Goal: Task Accomplishment & Management: Manage account settings

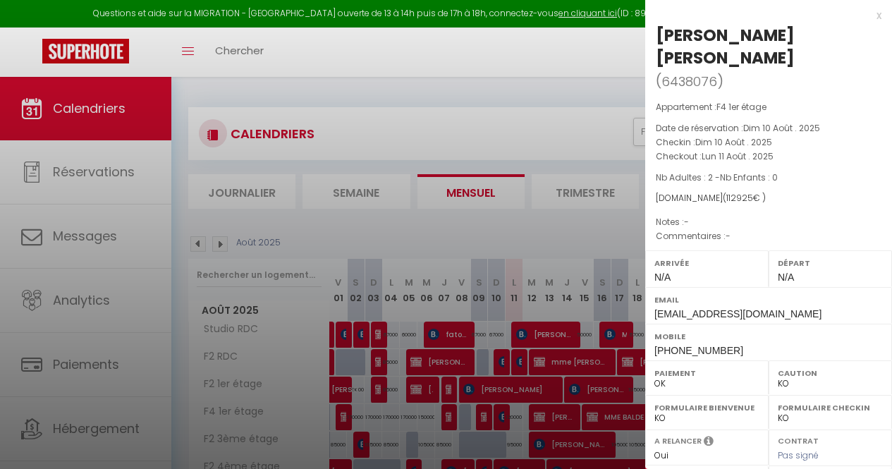
select select "KO"
select select "0"
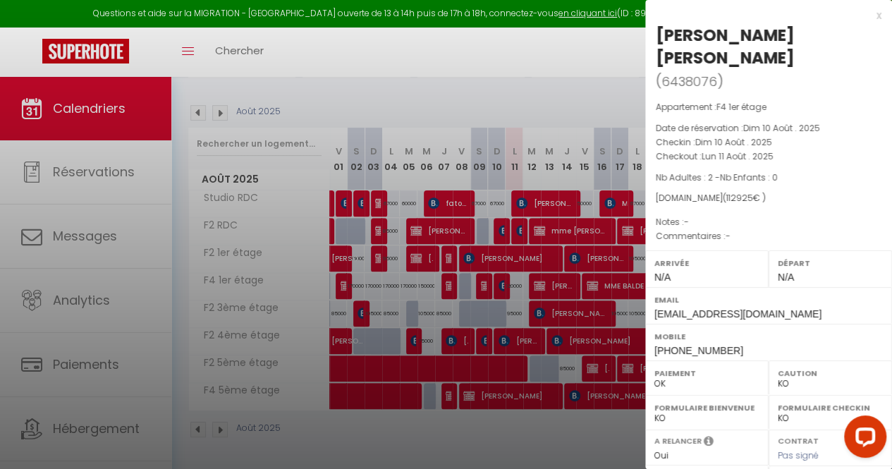
click at [472, 279] on div at bounding box center [446, 234] width 892 height 469
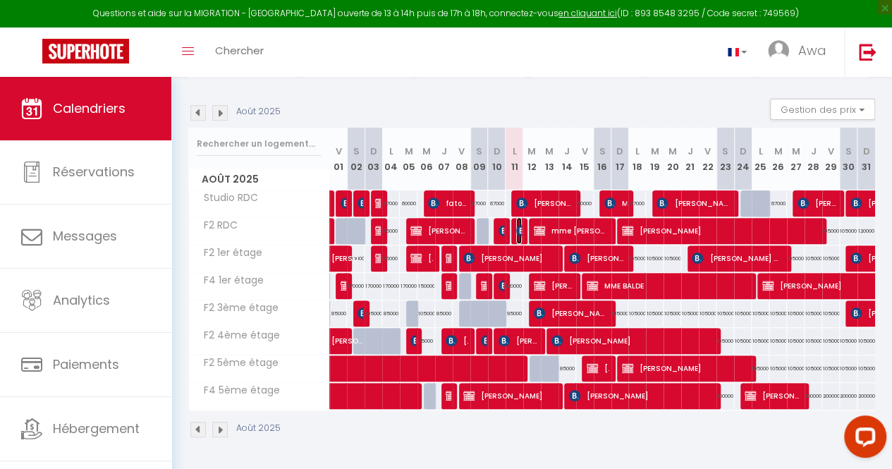
click at [516, 228] on img at bounding box center [521, 230] width 11 height 11
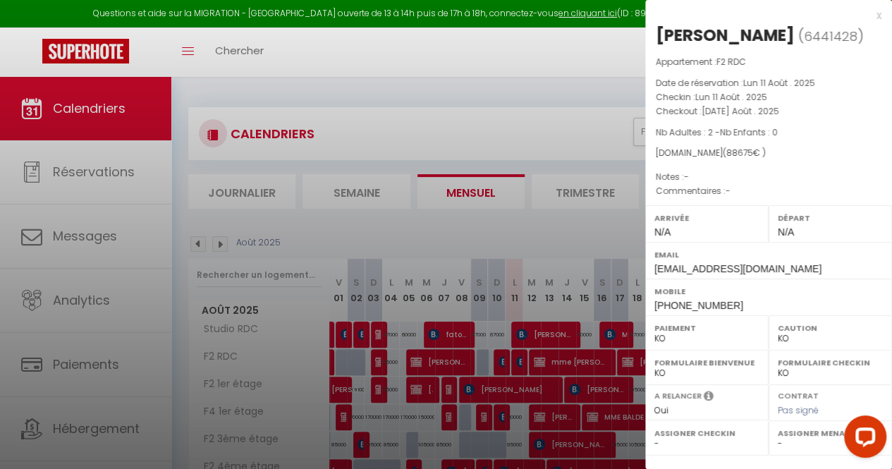
click at [568, 220] on div at bounding box center [446, 234] width 892 height 469
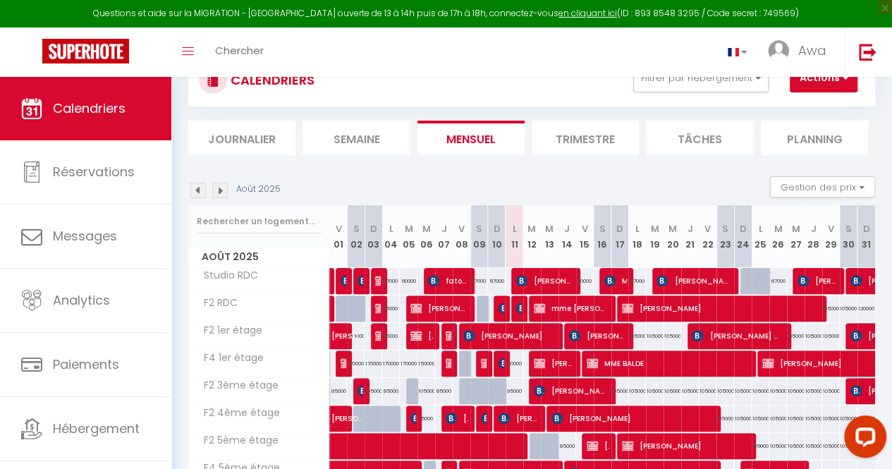
scroll to position [66, 0]
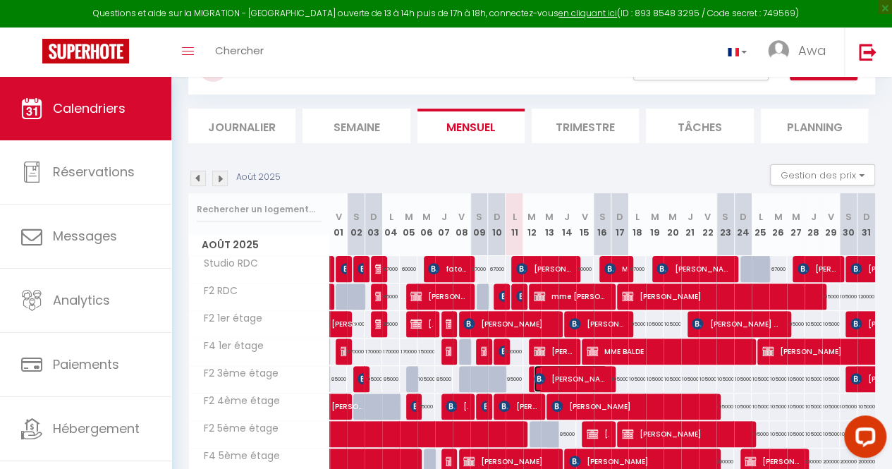
click at [534, 376] on img at bounding box center [539, 378] width 11 height 11
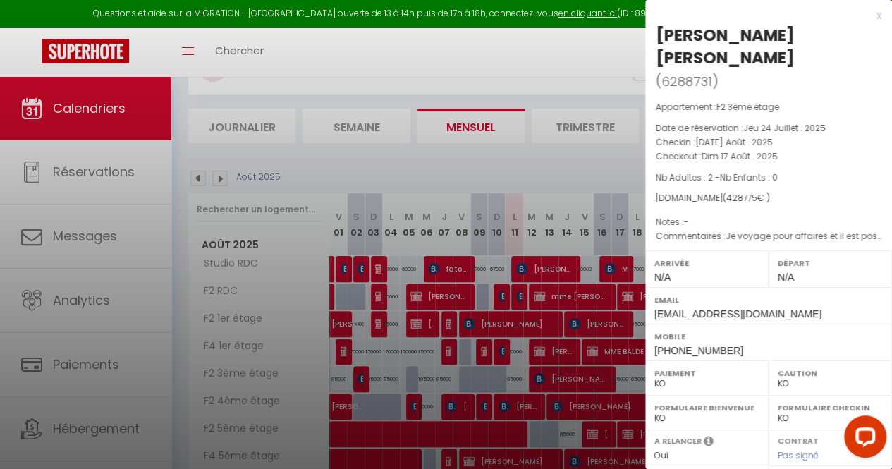
click at [543, 431] on div at bounding box center [446, 234] width 892 height 469
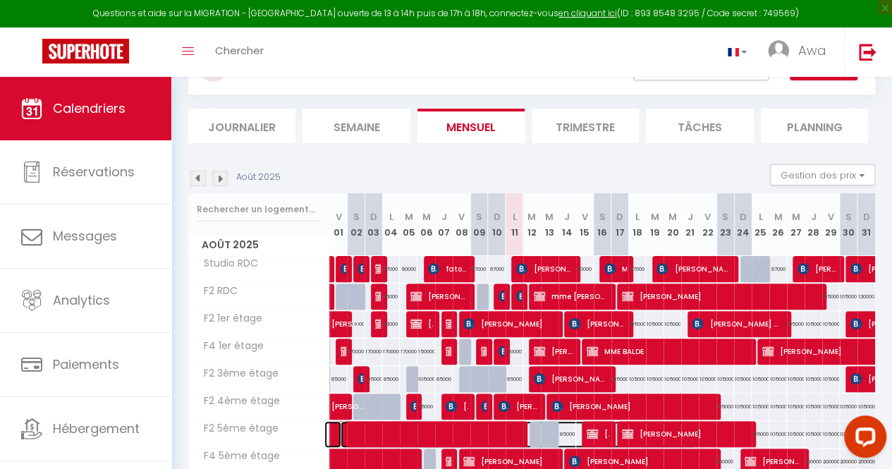
click at [531, 431] on span at bounding box center [518, 434] width 357 height 27
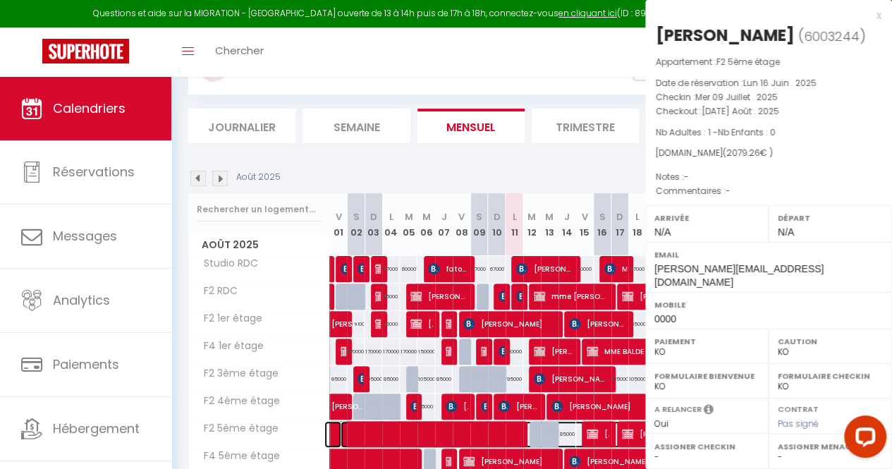
select select "OK"
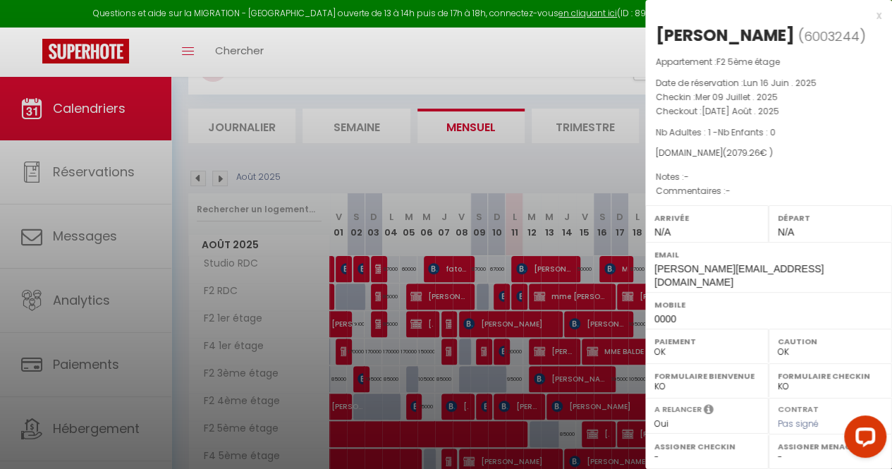
click at [557, 146] on div at bounding box center [446, 234] width 892 height 469
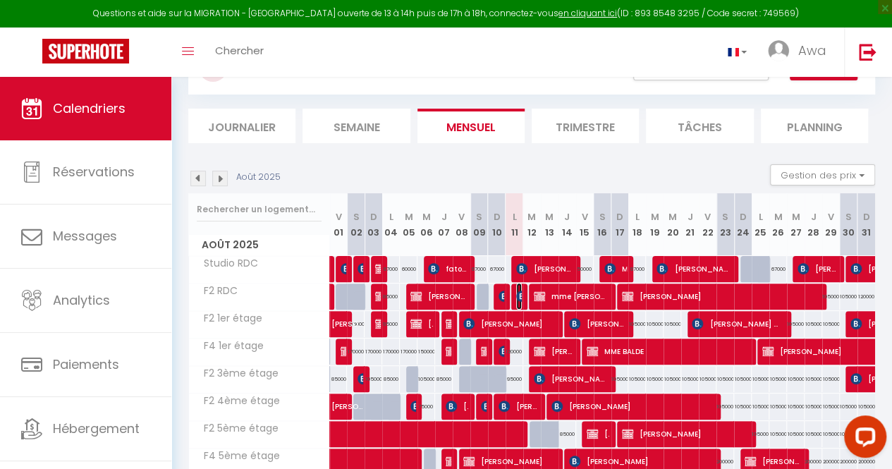
click at [516, 302] on span "Birahim Diop" at bounding box center [519, 296] width 6 height 27
select select "KO"
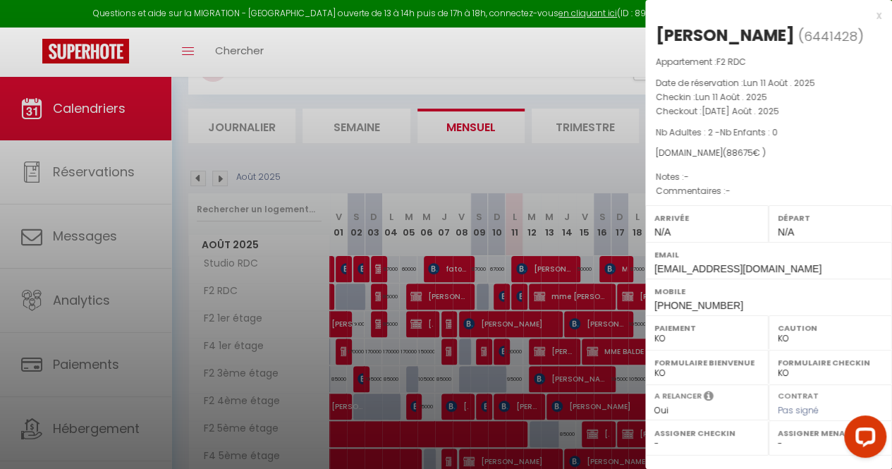
click at [230, 91] on div at bounding box center [446, 234] width 892 height 469
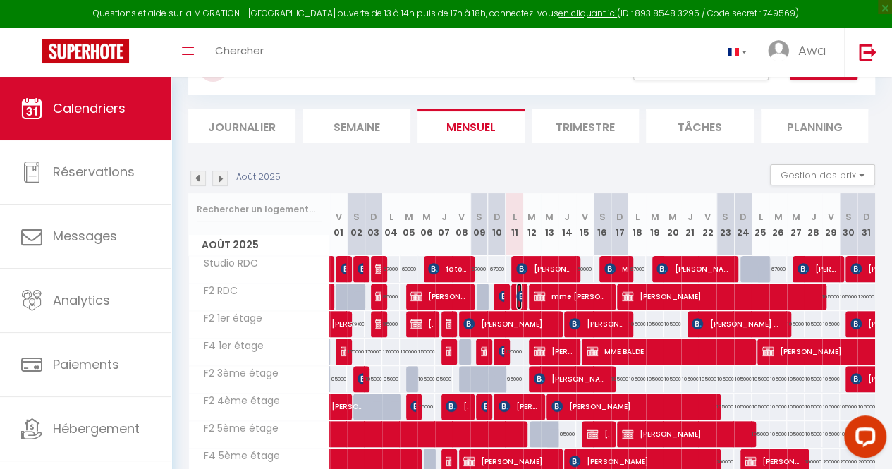
click at [516, 302] on span "Birahim Diop" at bounding box center [519, 296] width 6 height 27
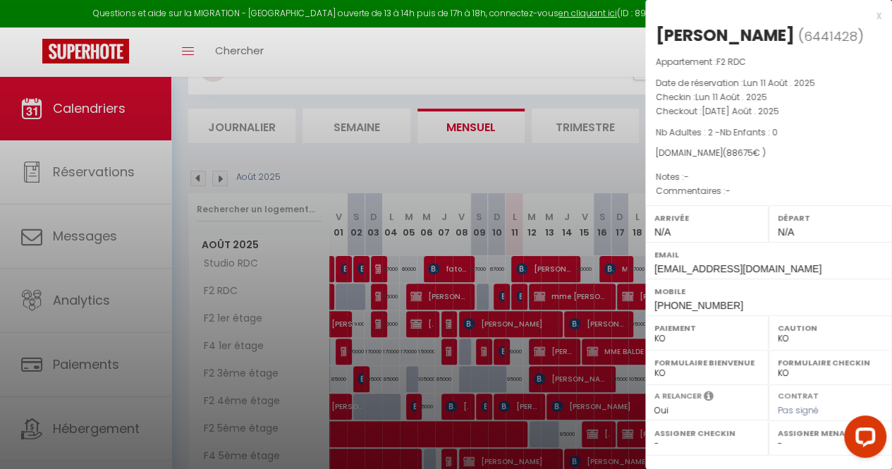
click at [444, 197] on div at bounding box center [446, 234] width 892 height 469
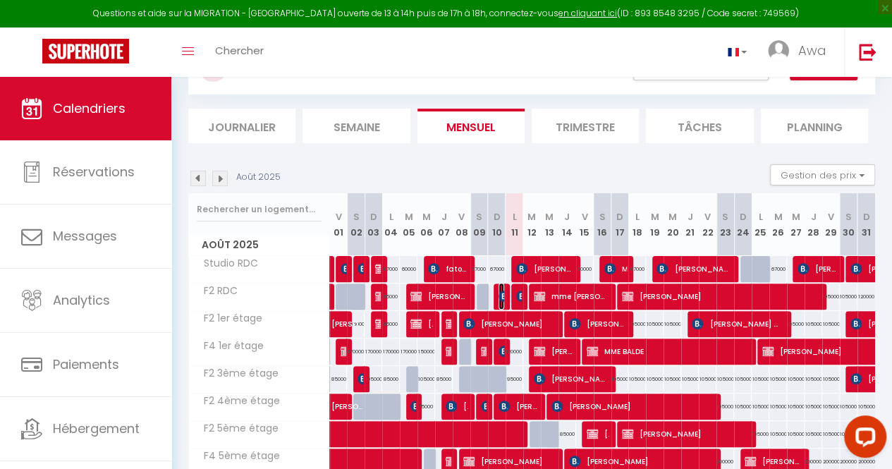
click at [498, 291] on img at bounding box center [503, 295] width 11 height 11
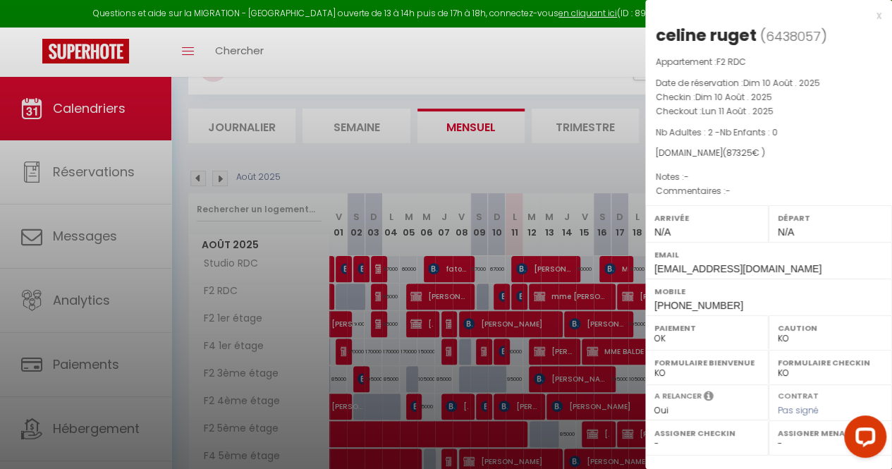
click at [338, 81] on div at bounding box center [446, 234] width 892 height 469
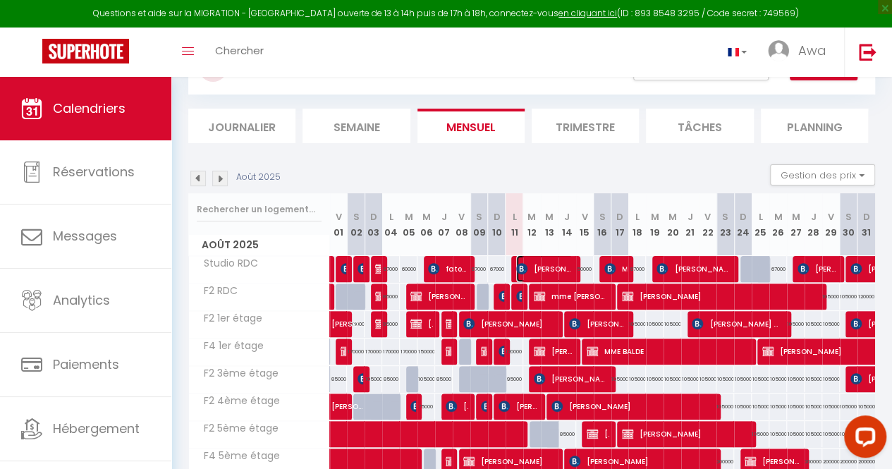
click at [526, 265] on span "Capilla Rafael" at bounding box center [544, 268] width 56 height 27
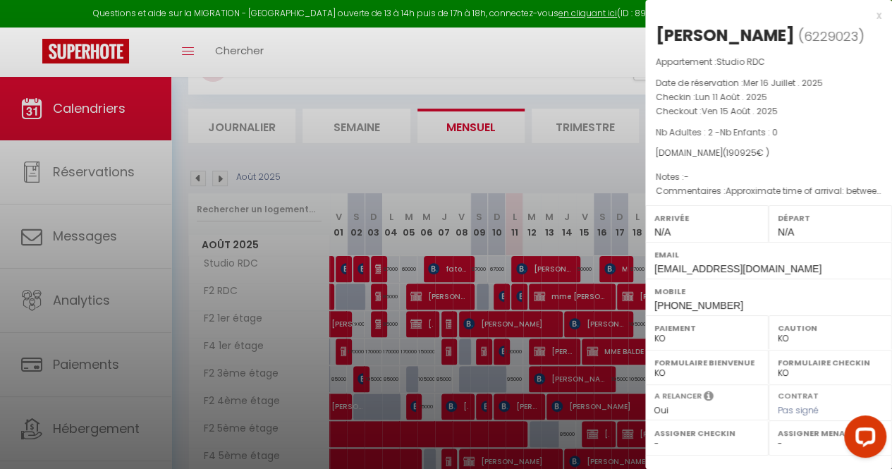
click at [537, 300] on div at bounding box center [446, 234] width 892 height 469
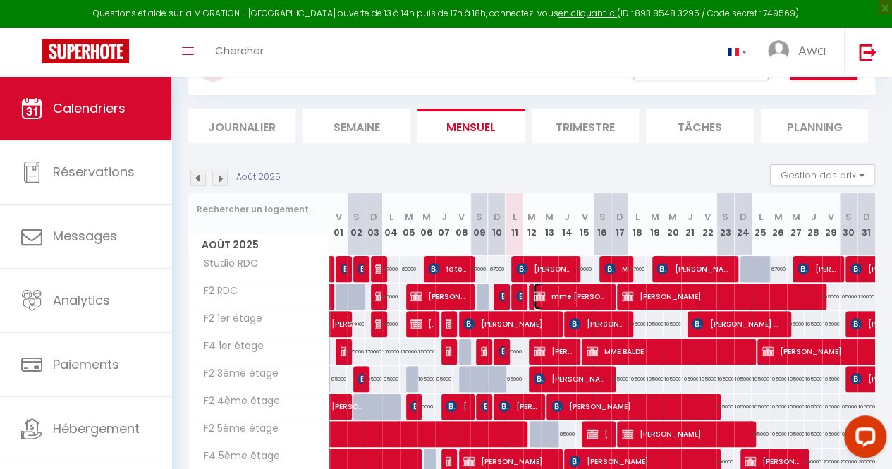
click at [537, 300] on img at bounding box center [539, 295] width 11 height 11
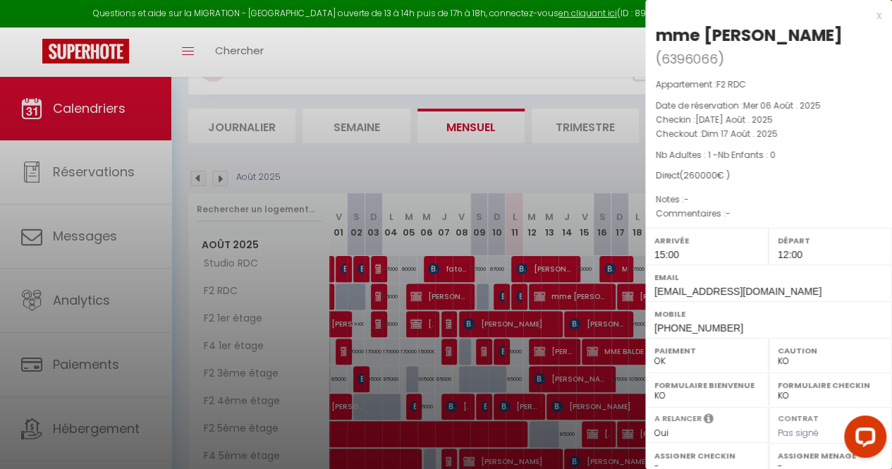
click at [517, 291] on div at bounding box center [446, 234] width 892 height 469
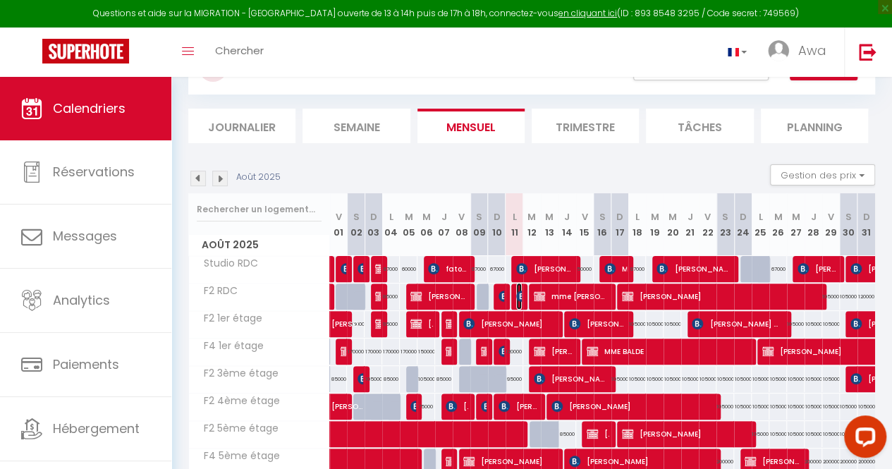
click at [517, 291] on img at bounding box center [521, 295] width 11 height 11
select select "KO"
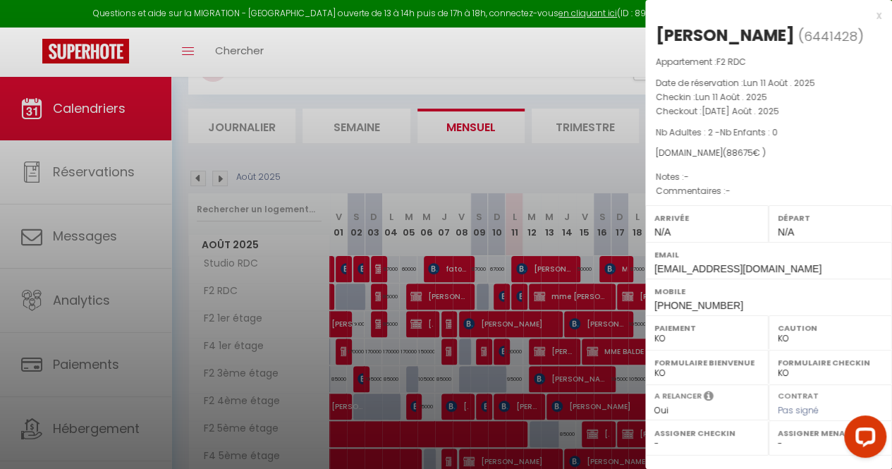
click at [529, 321] on div at bounding box center [446, 234] width 892 height 469
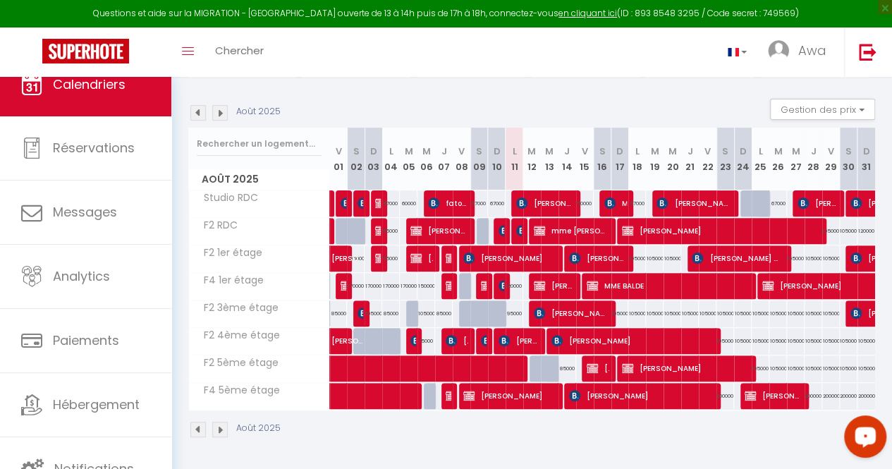
scroll to position [117, 0]
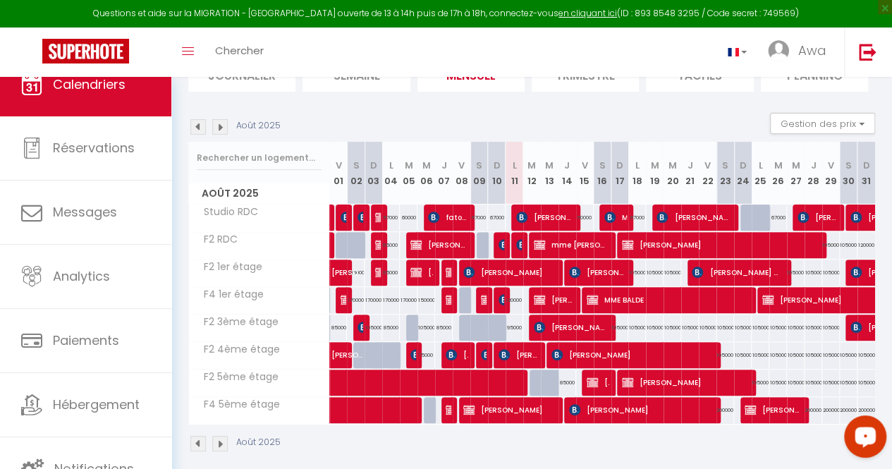
click at [326, 113] on div "Août 2025 Gestion des prix Nb Nuits minimum Règles Disponibilité" at bounding box center [531, 127] width 686 height 29
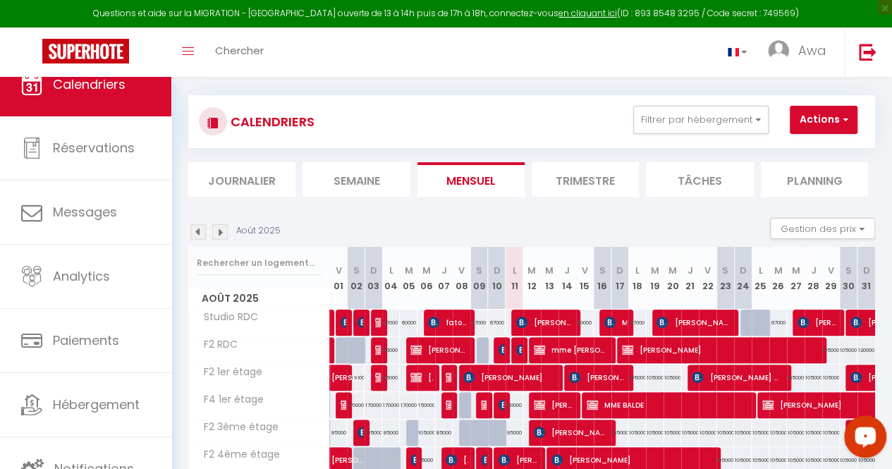
scroll to position [0, 0]
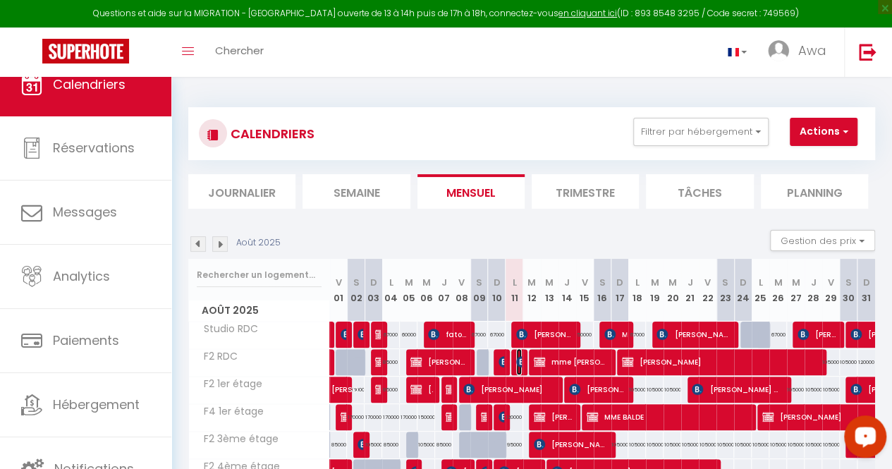
click at [516, 356] on img at bounding box center [521, 361] width 11 height 11
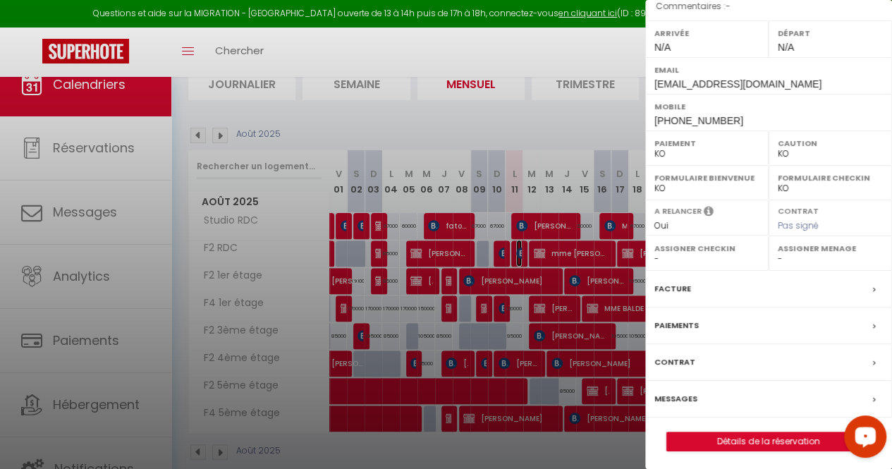
scroll to position [138, 0]
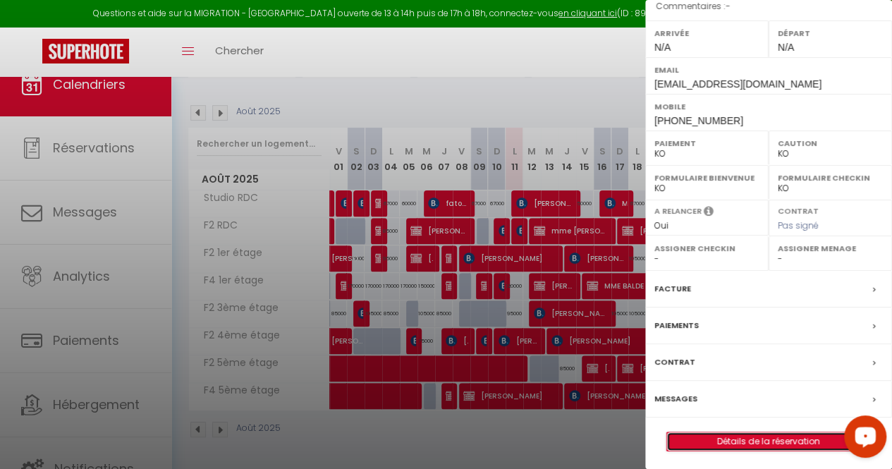
click at [791, 437] on link "Détails de la réservation" at bounding box center [768, 441] width 203 height 18
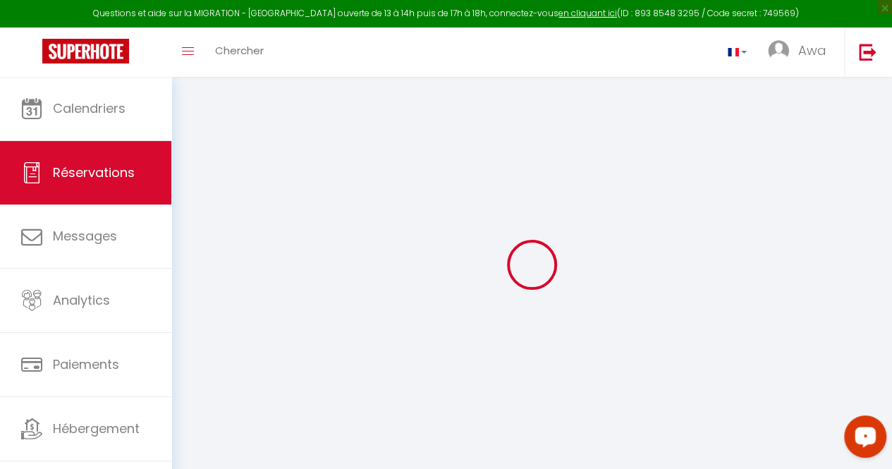
type input "Birahim"
type input "Diop"
type input "bdiop.785685@guest.booking.com"
type input "+221776373717"
type input "25 yoff hangars pelerins"
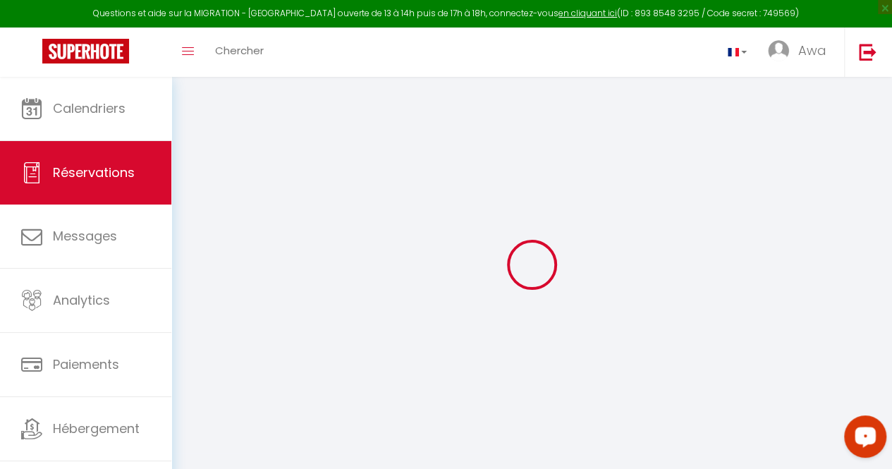
type input "[GEOGRAPHIC_DATA]"
select select "SN"
type input "15602"
select select "20920"
select select "1"
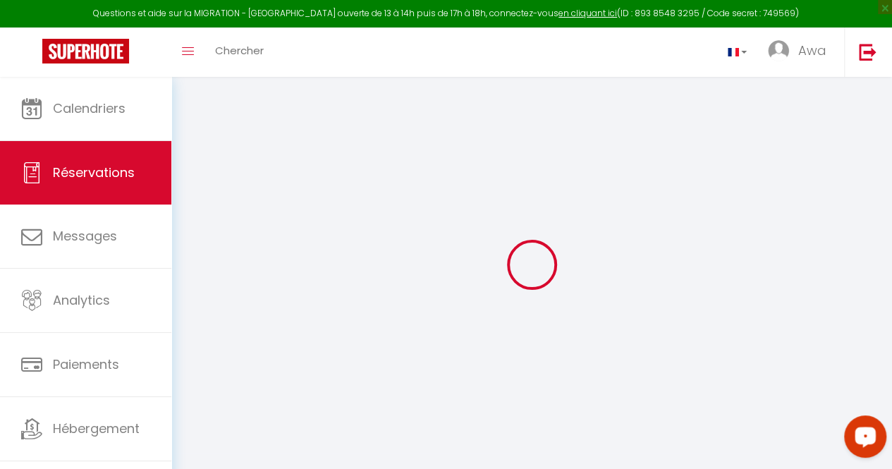
select select
type input "2"
select select "10"
select select
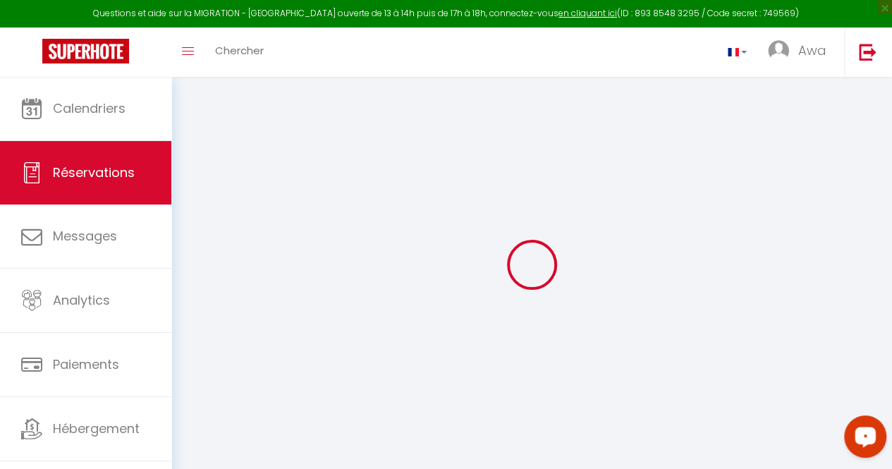
type input "63750"
checkbox input "false"
select select "2"
type input "0"
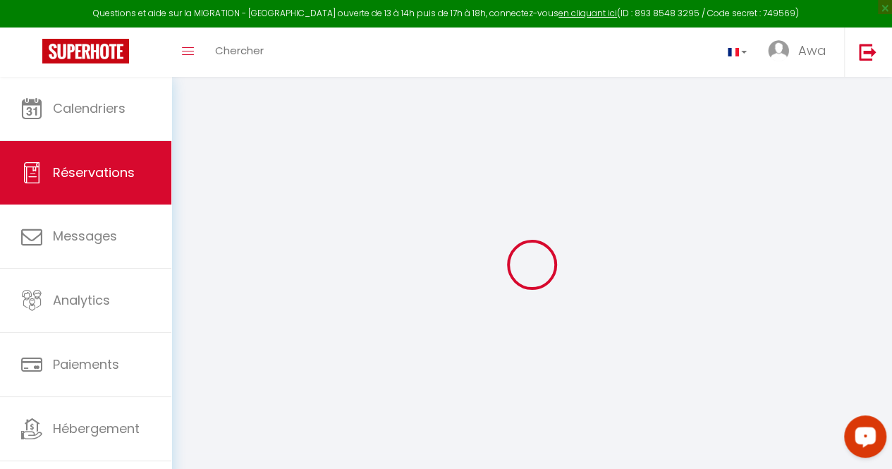
type input "0"
select select
select select "14"
checkbox input "false"
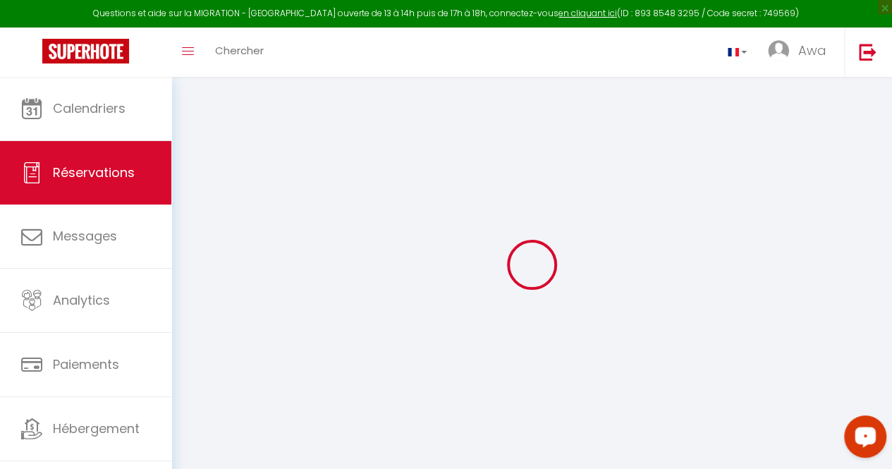
select select
checkbox input "false"
select select
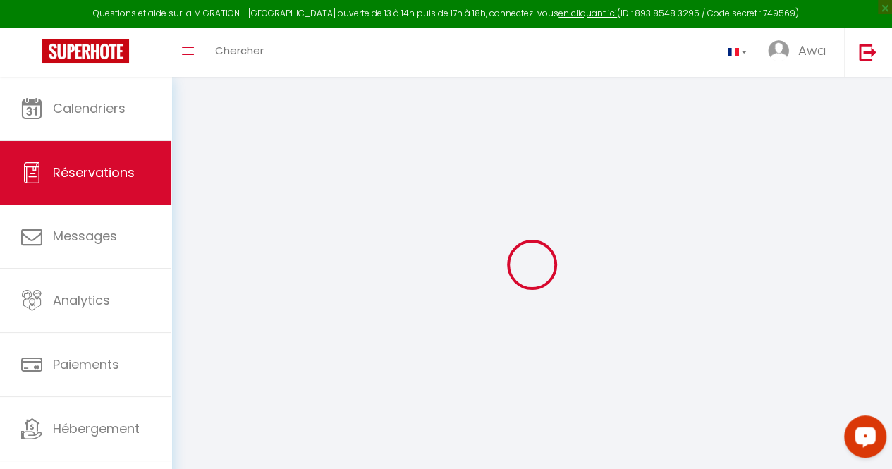
checkbox input "false"
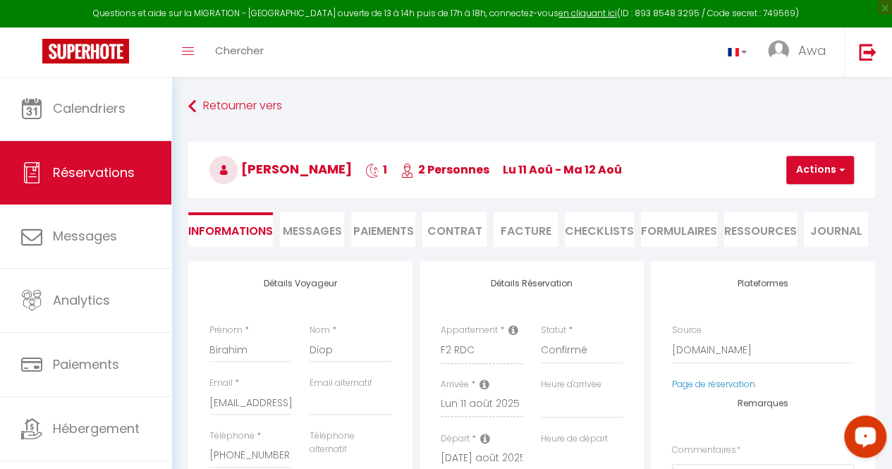
select select
checkbox input "false"
type input "22925"
type input "2000"
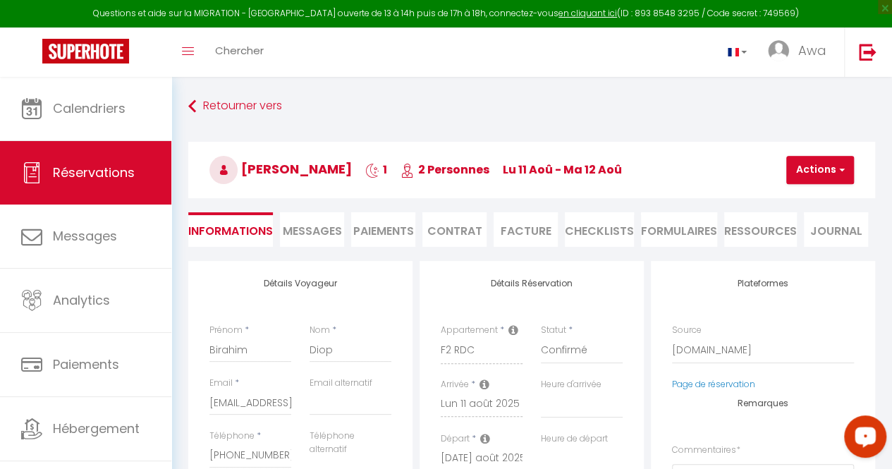
select select
checkbox input "false"
select select
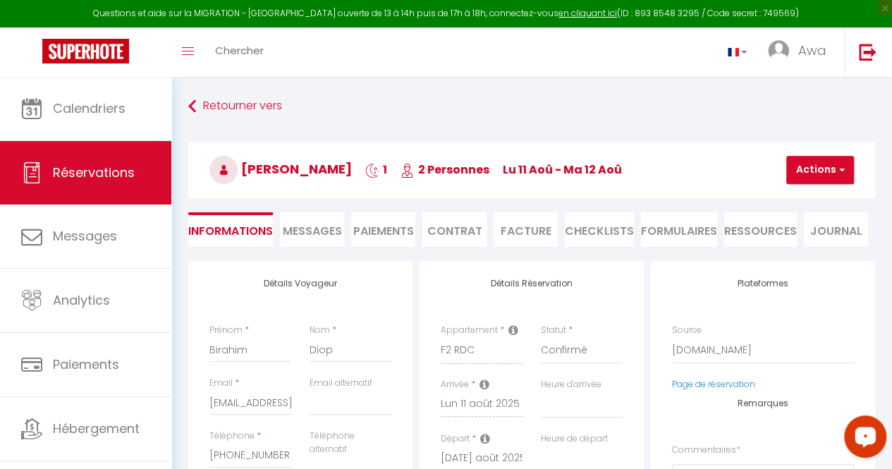
click at [526, 234] on li "Facture" at bounding box center [525, 229] width 64 height 35
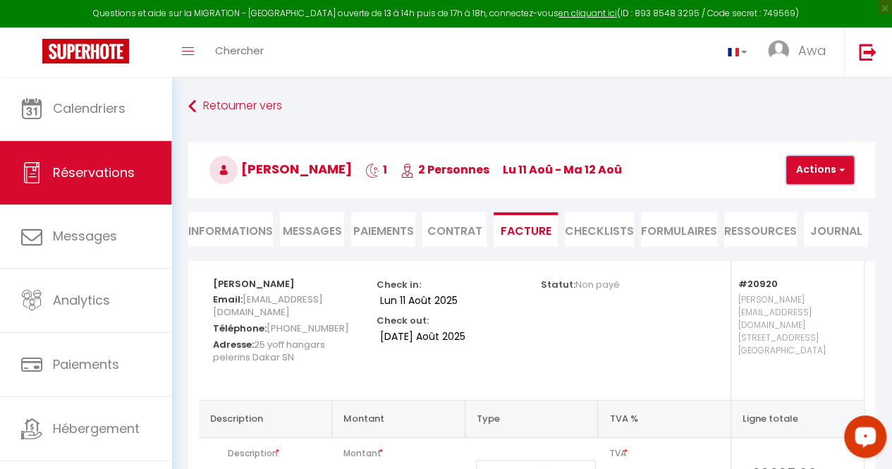
click at [818, 173] on button "Actions" at bounding box center [820, 170] width 68 height 28
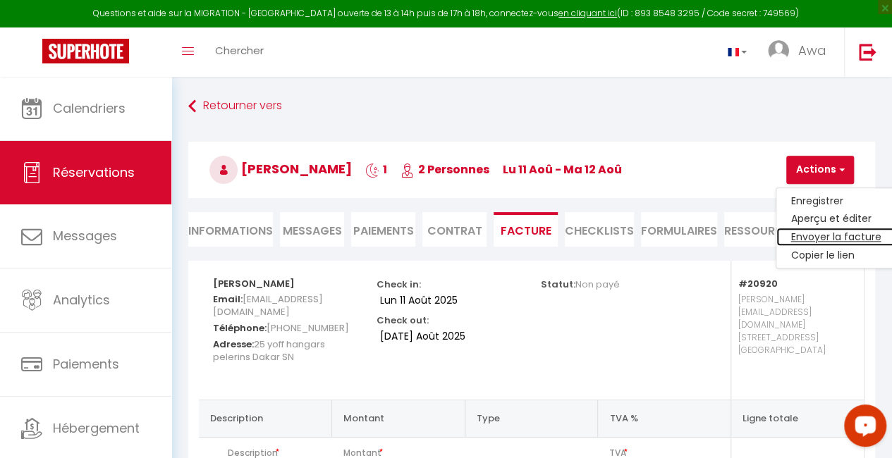
click at [839, 228] on link "Envoyer la facture" at bounding box center [835, 237] width 118 height 18
type input "bdiop.785685@guest.booking.com"
type input "Your invoice 6441428 - F2 RDC"
type textarea "Hi, Here is the link to download your invoice: https://superhote.com/applink/in…"
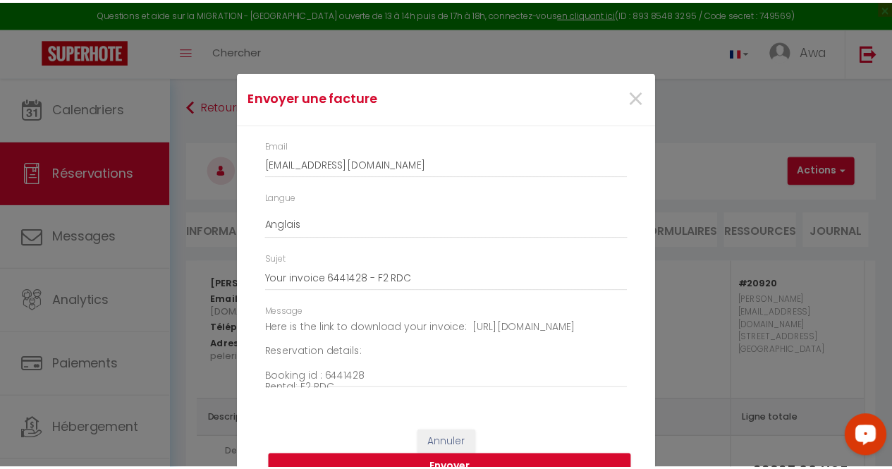
scroll to position [29, 0]
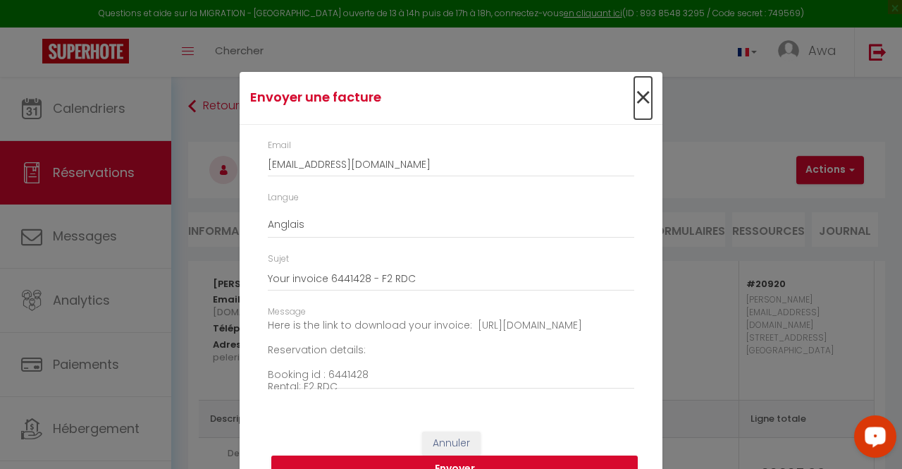
click at [636, 94] on span "×" at bounding box center [643, 98] width 18 height 42
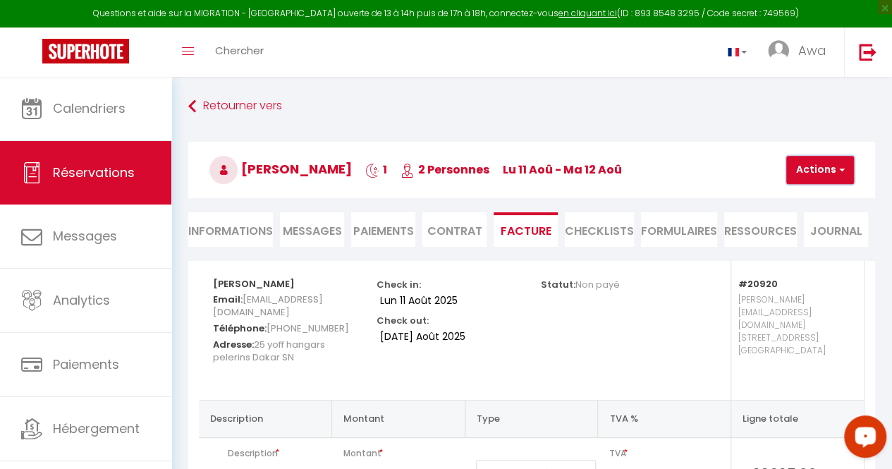
click at [837, 169] on span "button" at bounding box center [839, 170] width 8 height 13
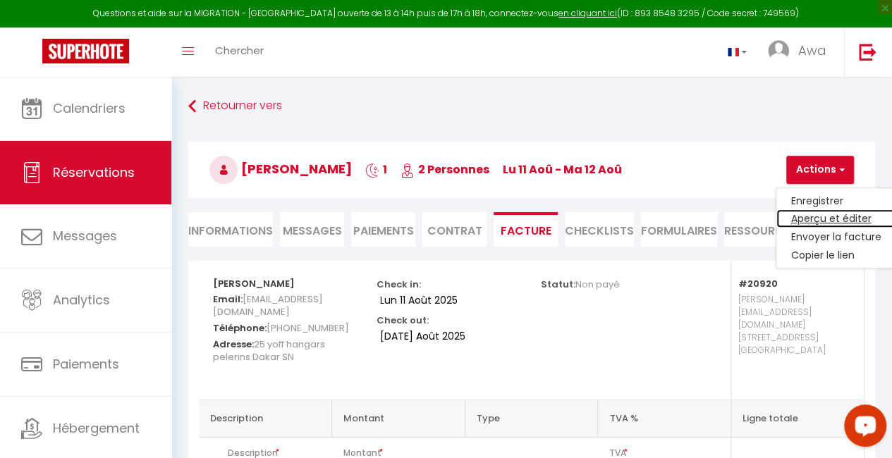
click at [814, 220] on link "Aperçu et éditer" at bounding box center [835, 219] width 118 height 18
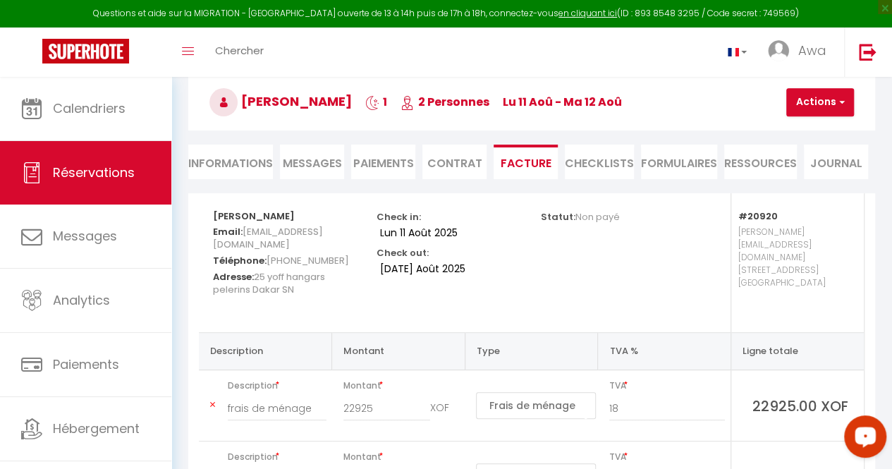
scroll to position [0, 0]
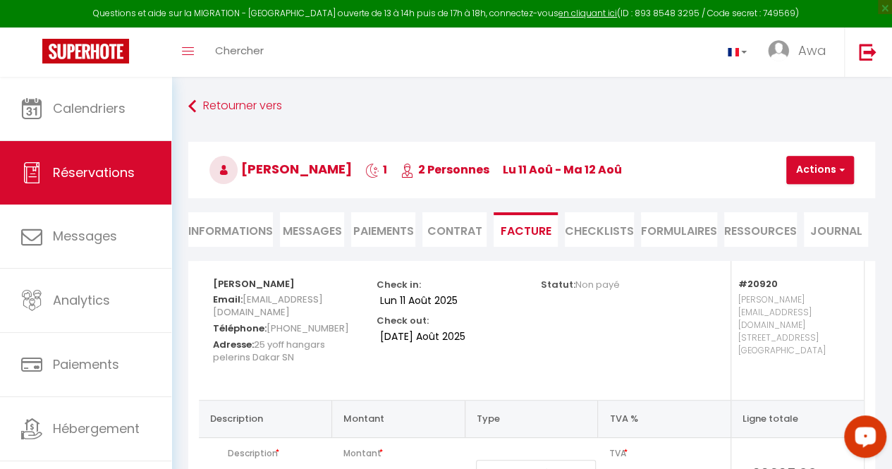
click at [247, 230] on li "Informations" at bounding box center [230, 229] width 85 height 35
select select
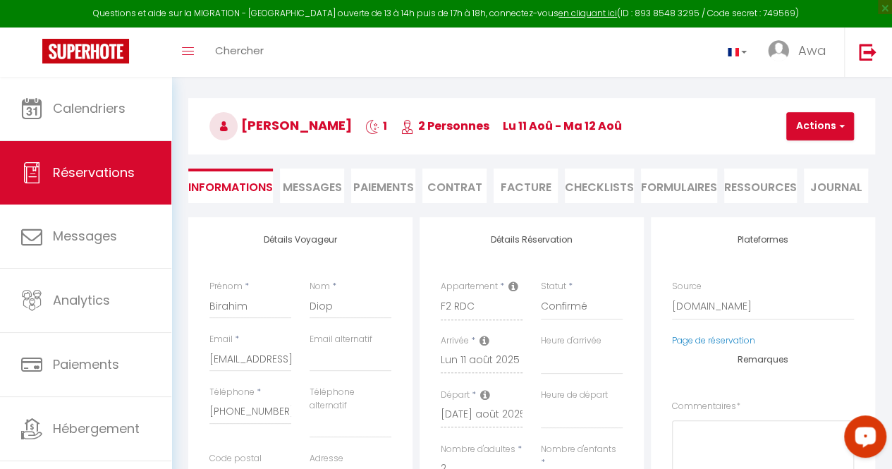
scroll to position [117, 0]
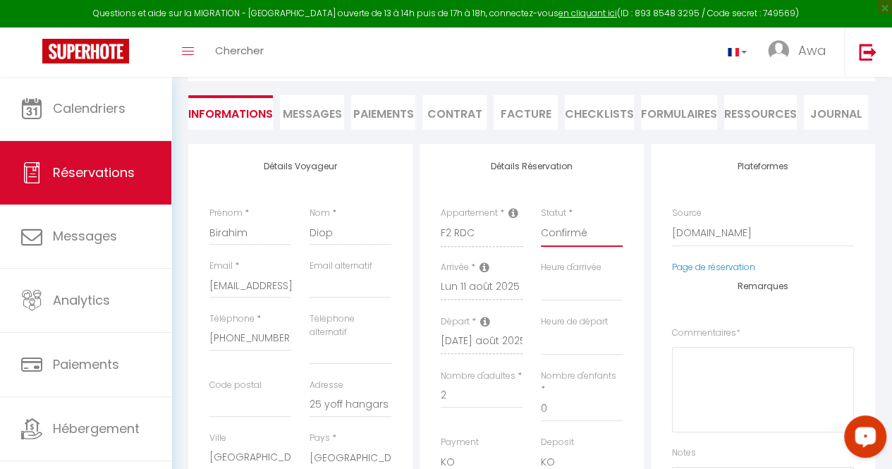
click at [579, 234] on select "Confirmé Non Confirmé Annulé Annulé par le voyageur No Show Request" at bounding box center [582, 233] width 82 height 27
select select "1"
click at [541, 220] on select "Confirmé Non Confirmé Annulé Annulé par le voyageur No Show Request" at bounding box center [582, 233] width 82 height 27
select select
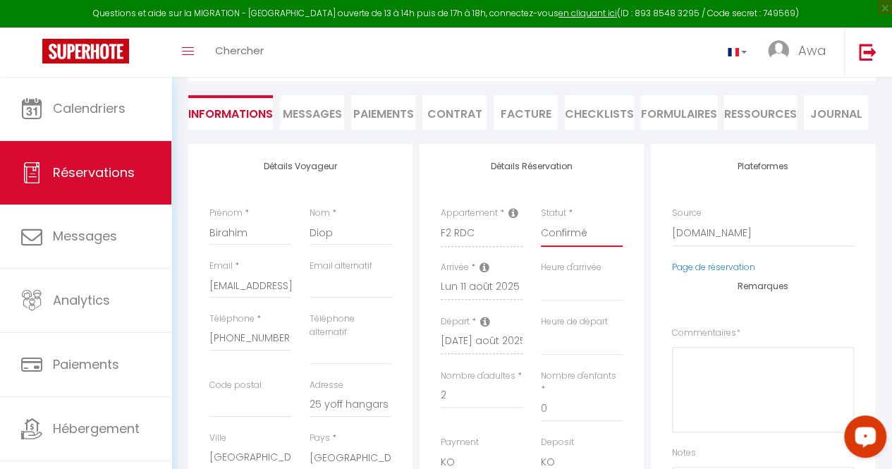
checkbox input "false"
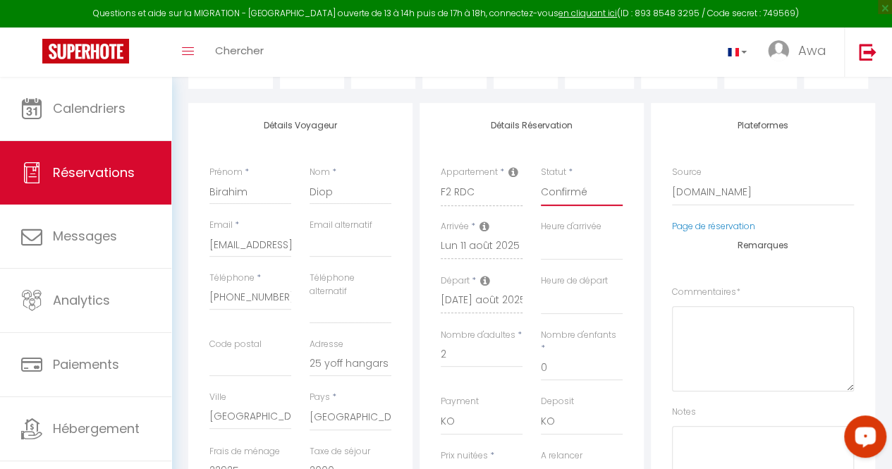
scroll to position [192, 0]
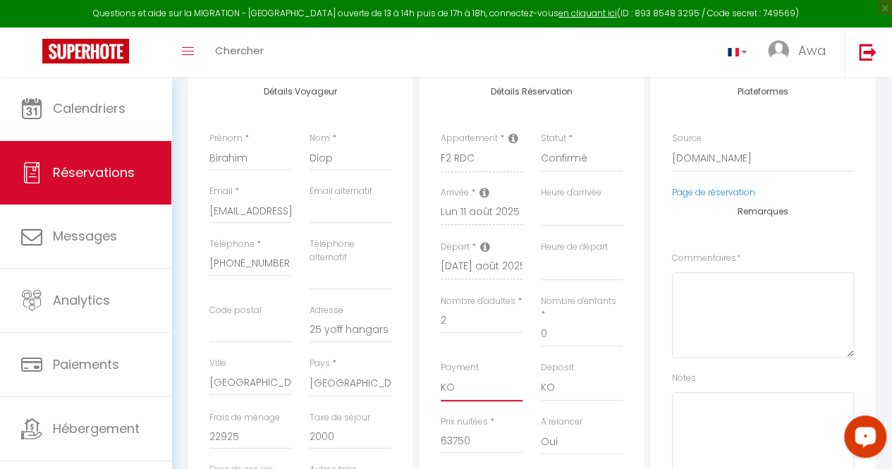
click at [471, 375] on select "OK KO" at bounding box center [481, 387] width 82 height 27
select select "12"
click at [440, 374] on select "OK KO" at bounding box center [481, 387] width 82 height 27
select select
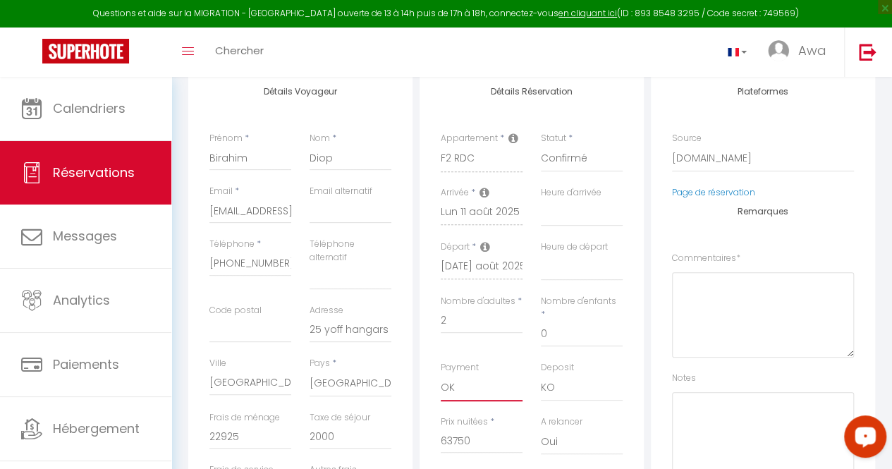
checkbox input "false"
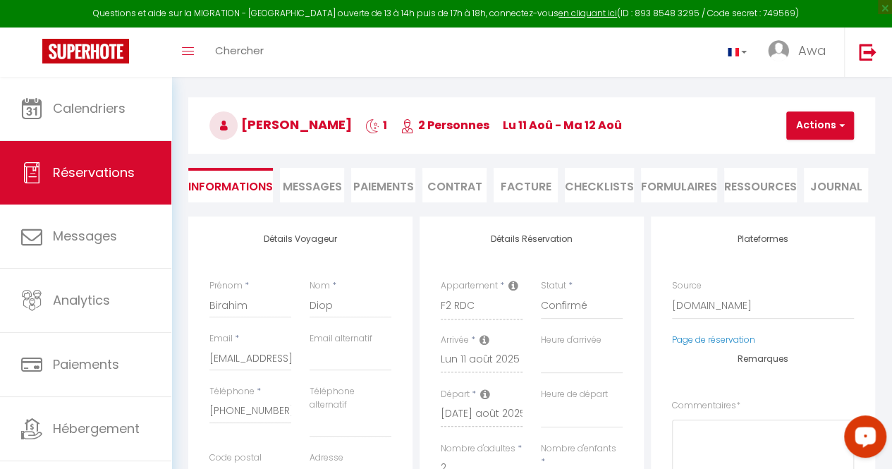
scroll to position [0, 0]
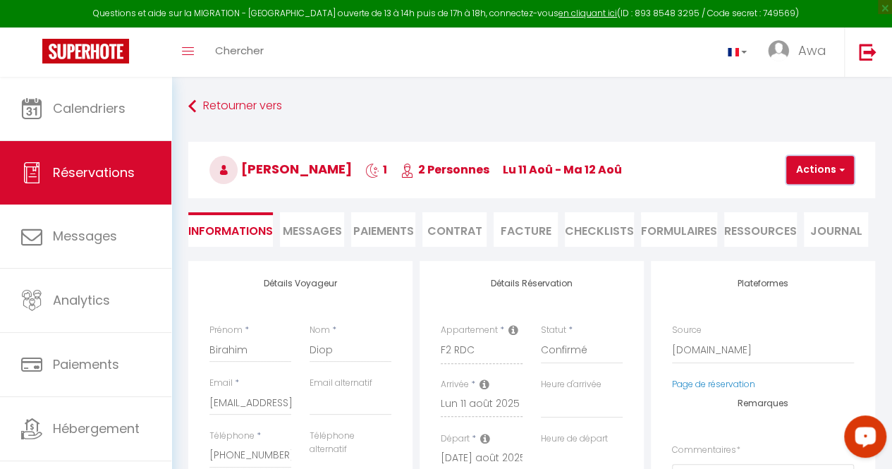
click at [822, 170] on button "Actions" at bounding box center [820, 170] width 68 height 28
click at [820, 196] on link "Enregistrer" at bounding box center [831, 201] width 111 height 18
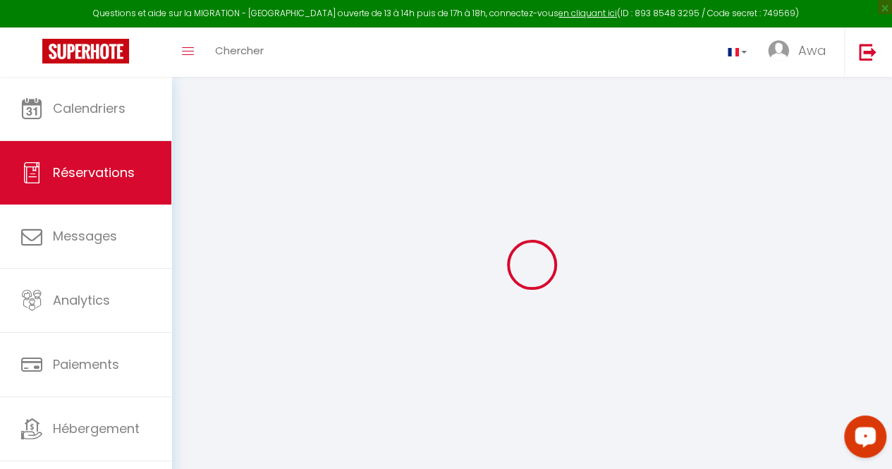
select select "not_cancelled"
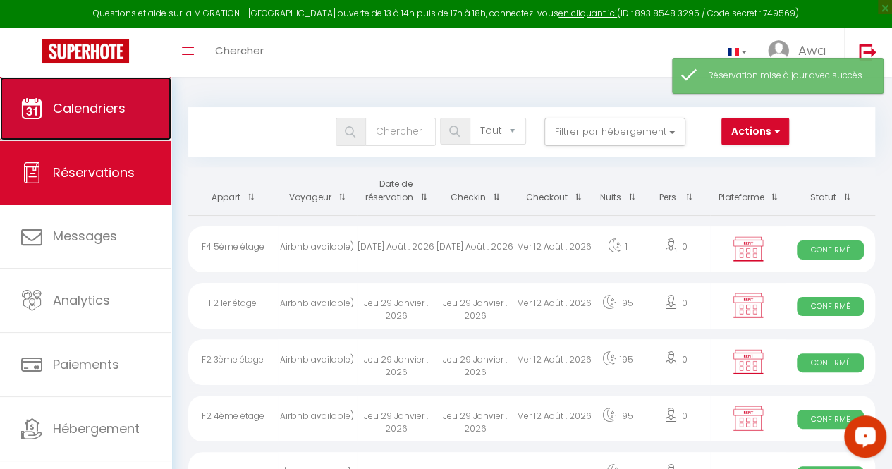
click at [103, 113] on span "Calendriers" at bounding box center [89, 108] width 73 height 18
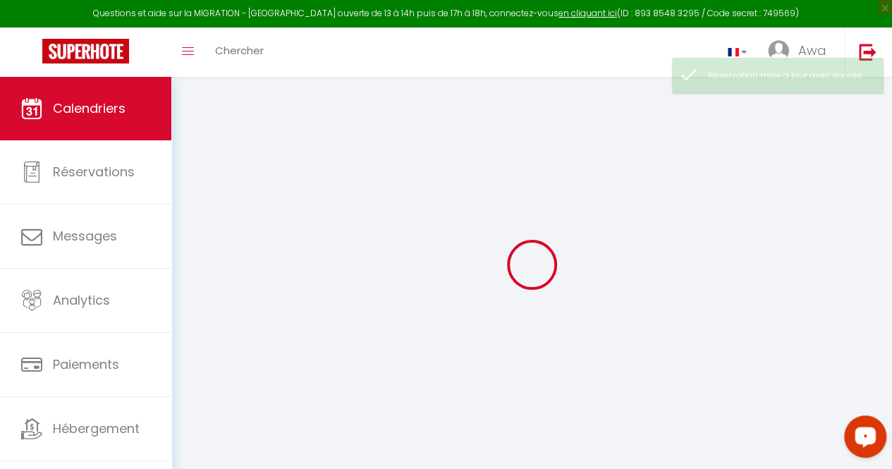
select select
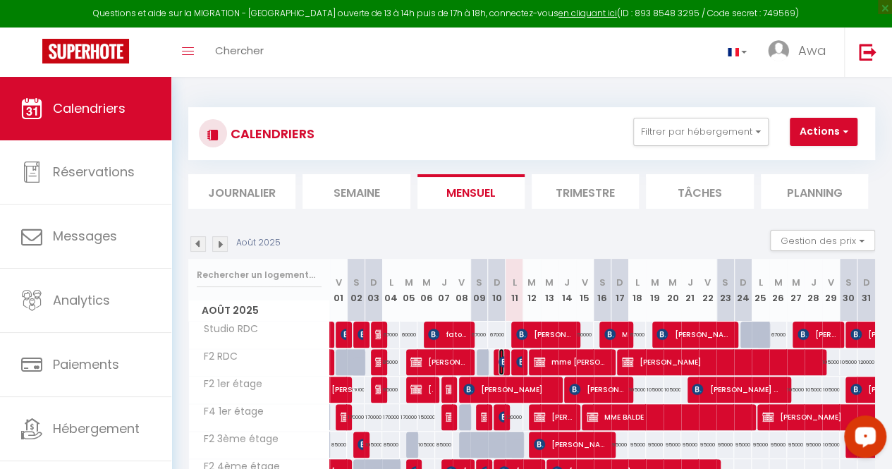
click at [498, 359] on img at bounding box center [503, 361] width 11 height 11
select select "OK"
select select "KO"
select select "0"
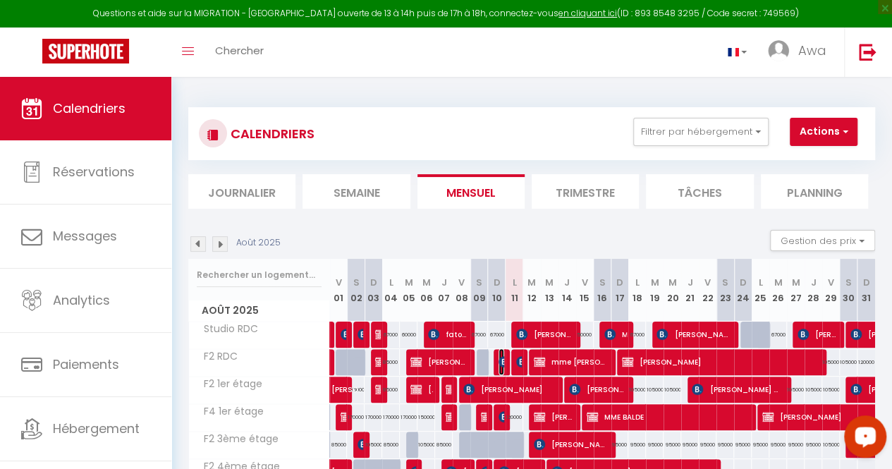
select select "1"
select select
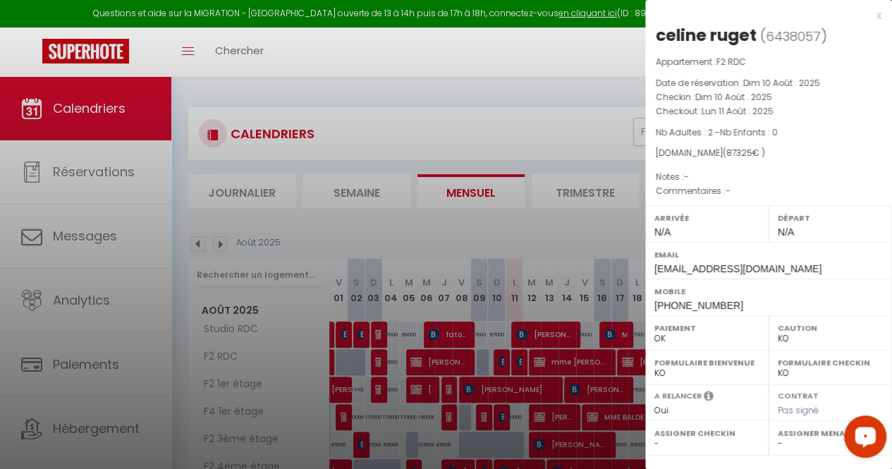
click at [514, 365] on div at bounding box center [446, 234] width 892 height 469
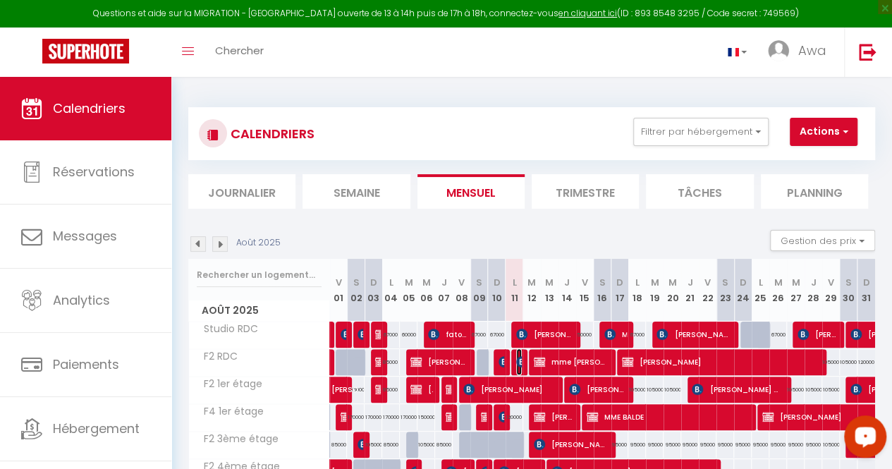
click at [516, 359] on img at bounding box center [521, 361] width 11 height 11
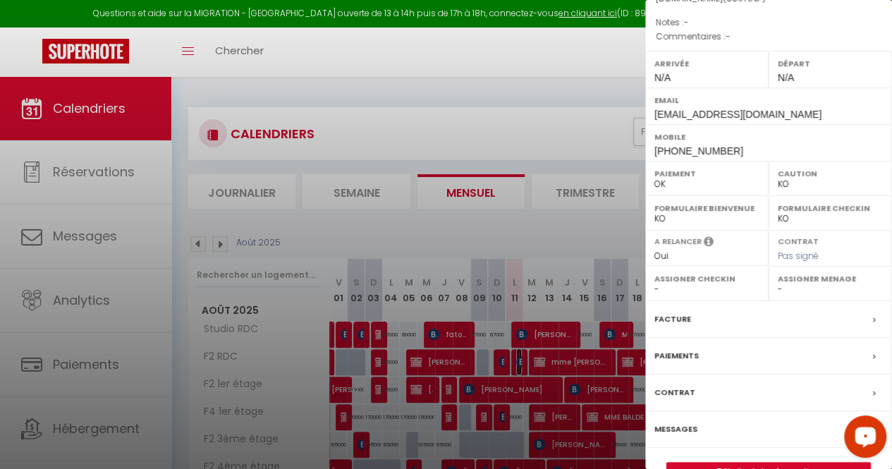
scroll to position [185, 0]
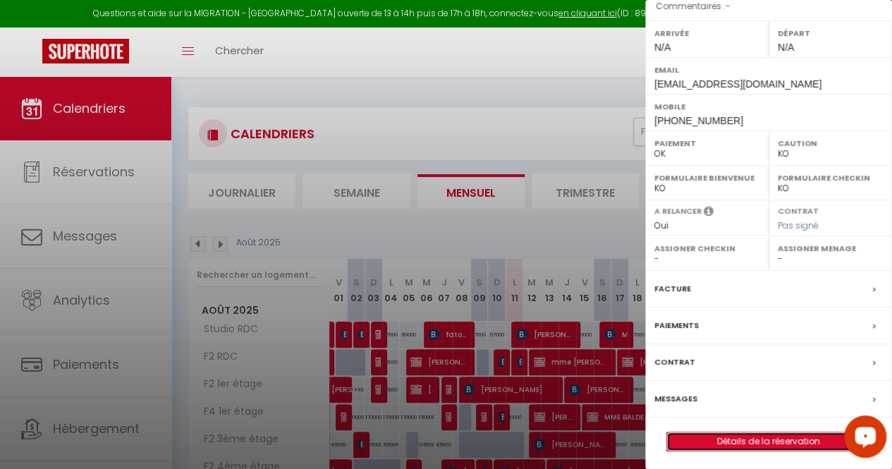
click at [778, 438] on link "Détails de la réservation" at bounding box center [768, 441] width 203 height 18
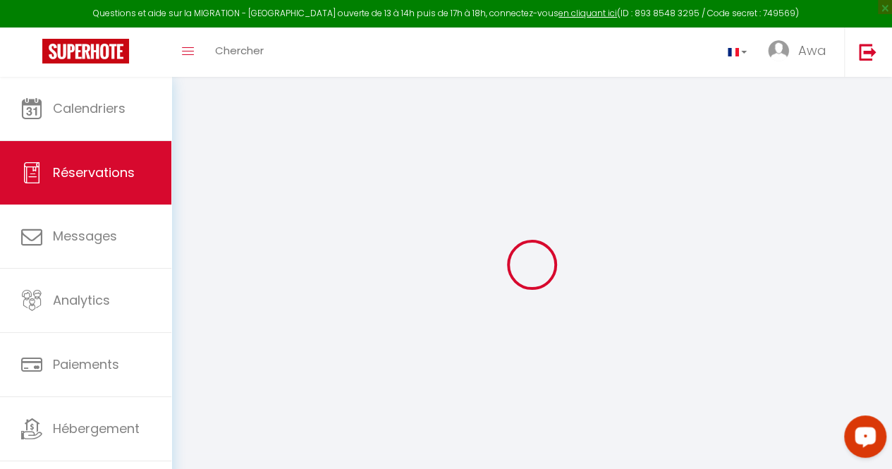
select select
checkbox input "false"
select select
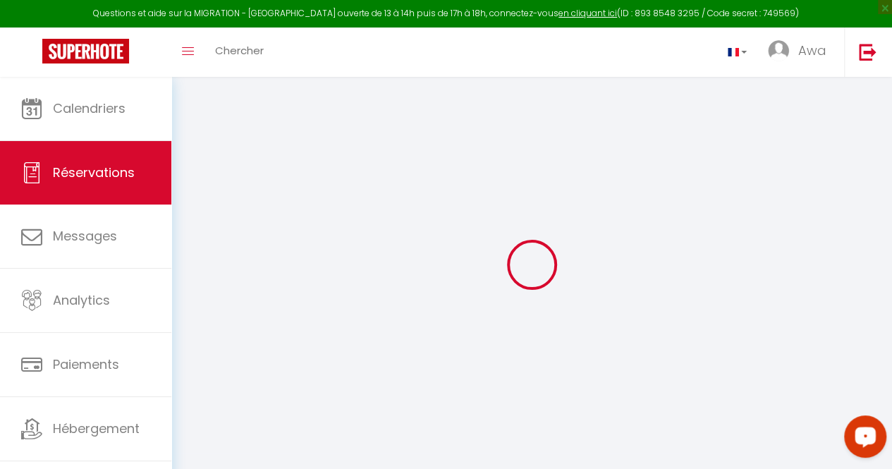
checkbox input "false"
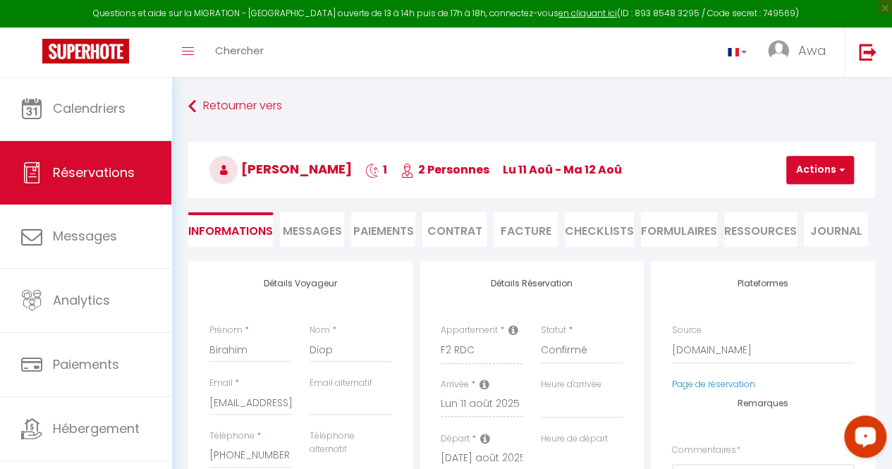
select select
checkbox input "false"
type input "22925"
type input "2000"
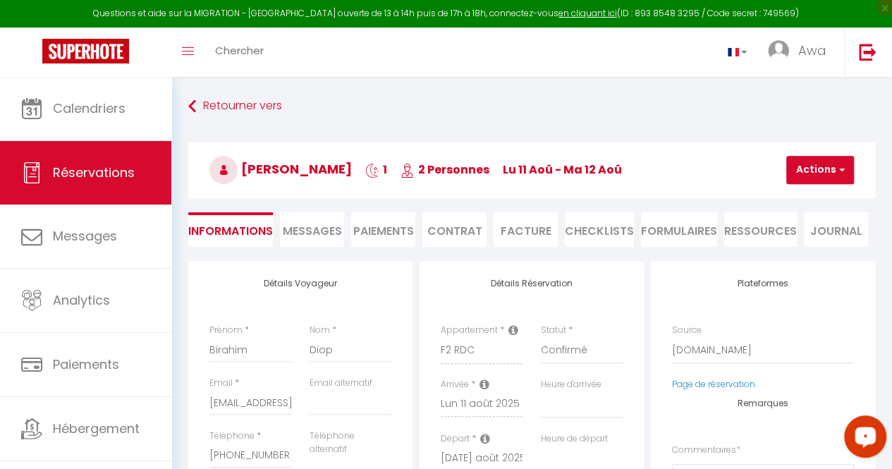
select select
checkbox input "false"
select select
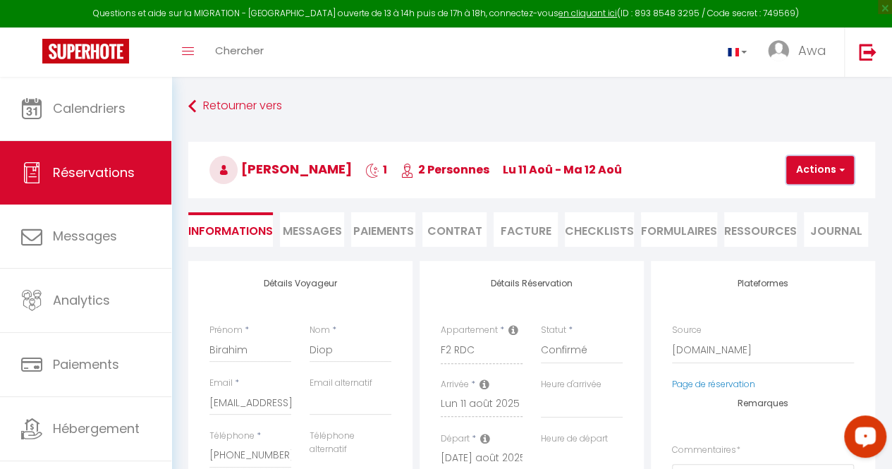
click at [820, 173] on button "Actions" at bounding box center [820, 170] width 68 height 28
click at [529, 230] on li "Facture" at bounding box center [525, 229] width 64 height 35
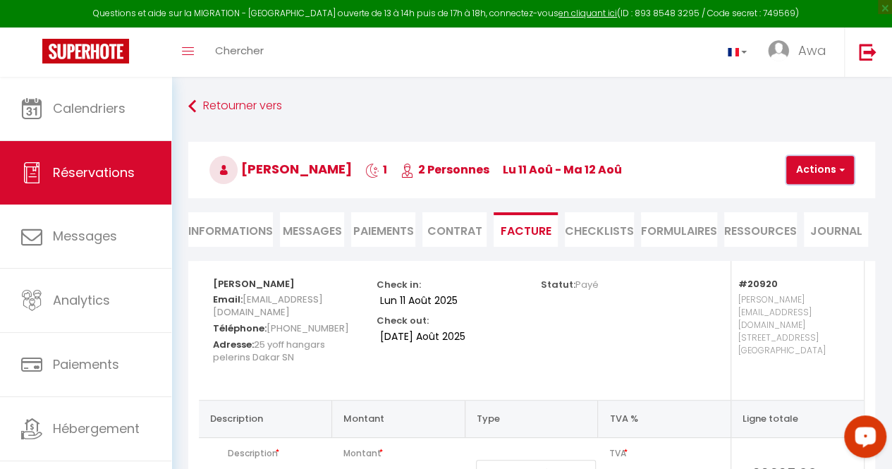
click at [827, 173] on button "Actions" at bounding box center [820, 170] width 68 height 28
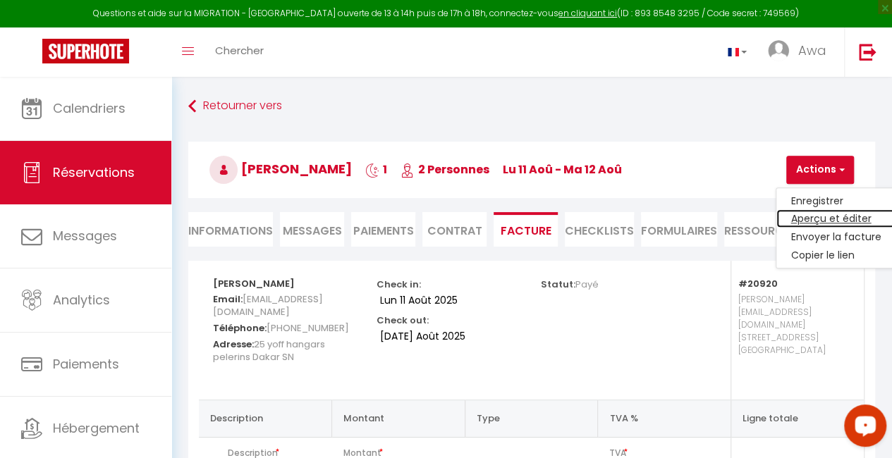
click at [832, 221] on link "Aperçu et éditer" at bounding box center [835, 219] width 118 height 18
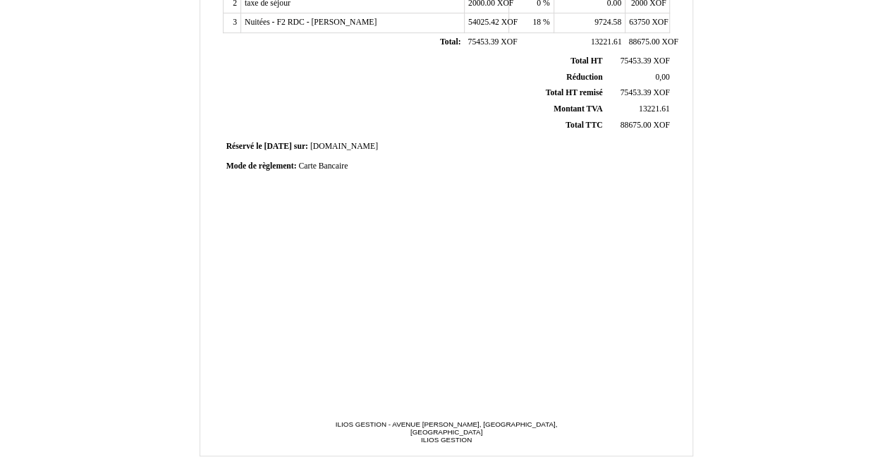
scroll to position [381, 0]
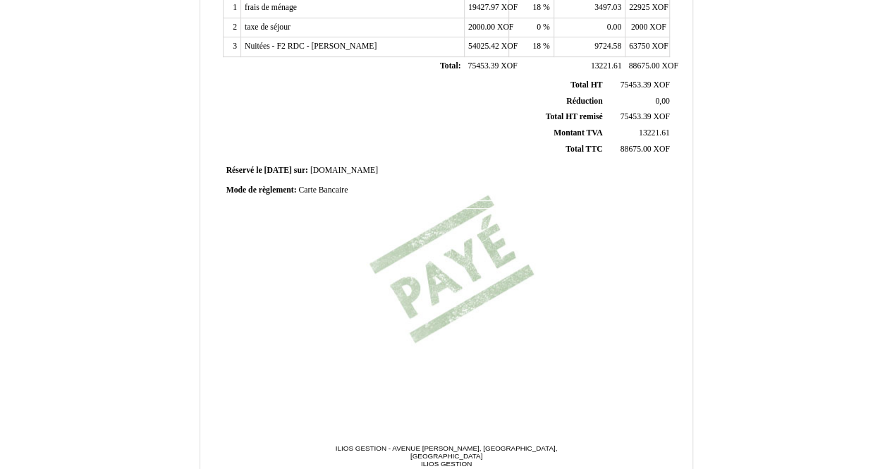
scroll to position [381, 0]
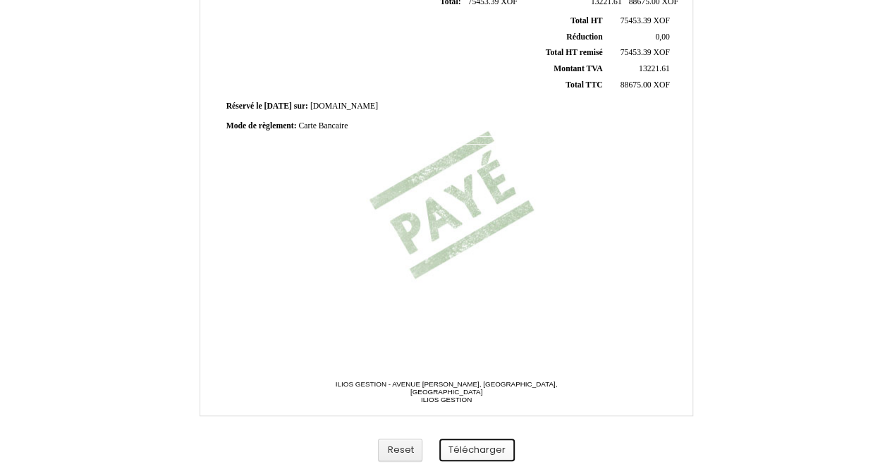
click at [478, 452] on button "Télécharger" at bounding box center [476, 449] width 75 height 23
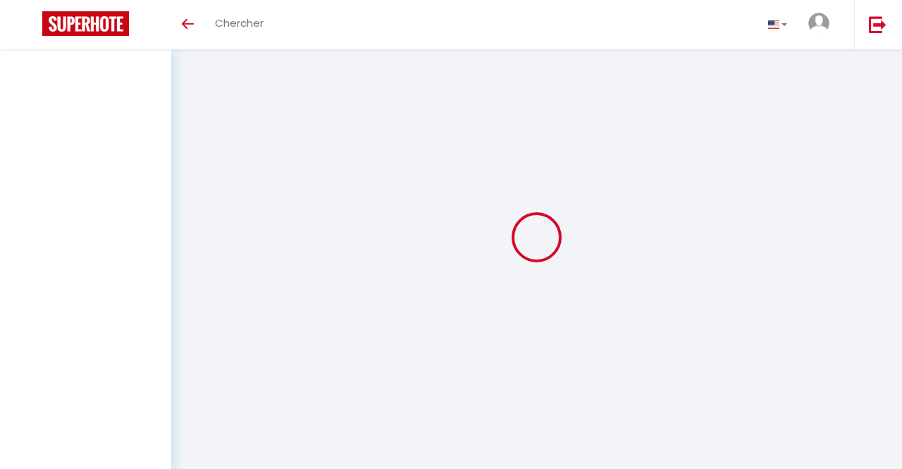
select select
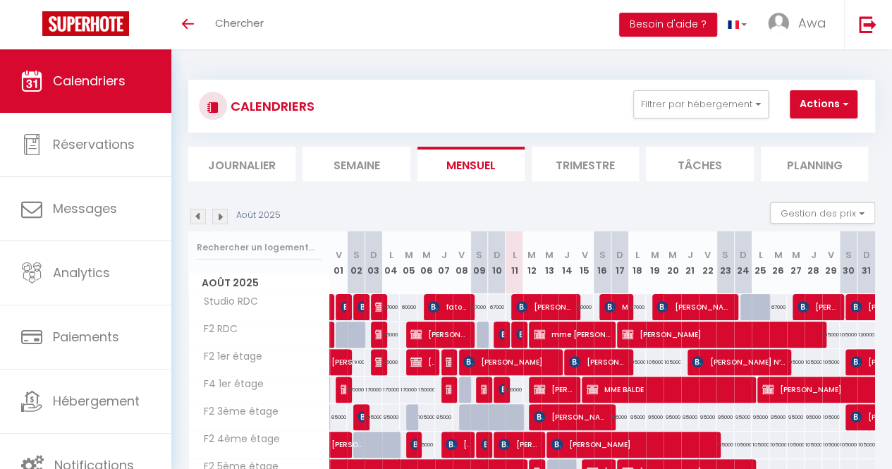
select select
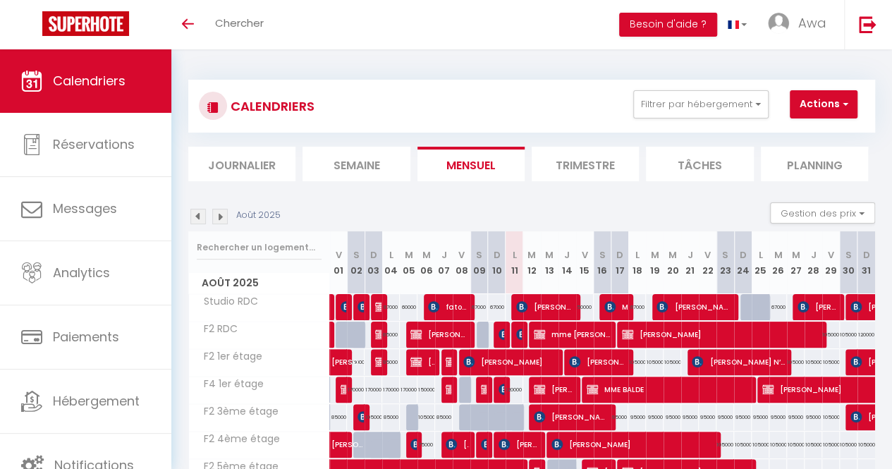
select select
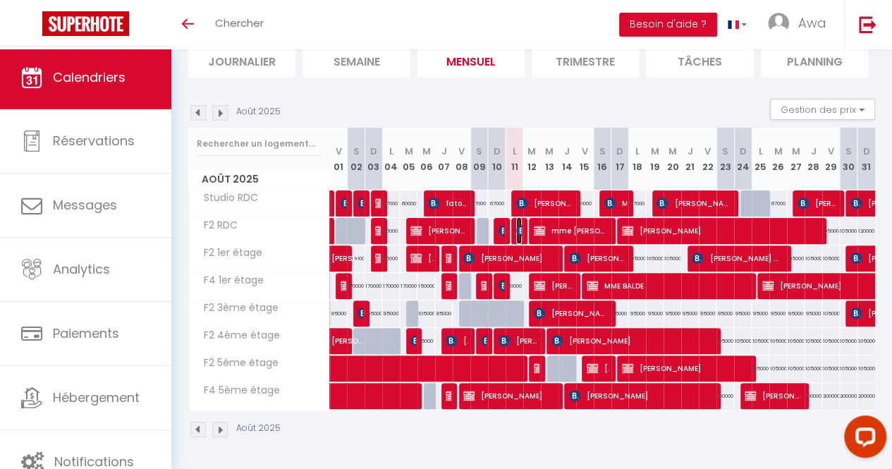
click at [516, 225] on img at bounding box center [521, 230] width 11 height 11
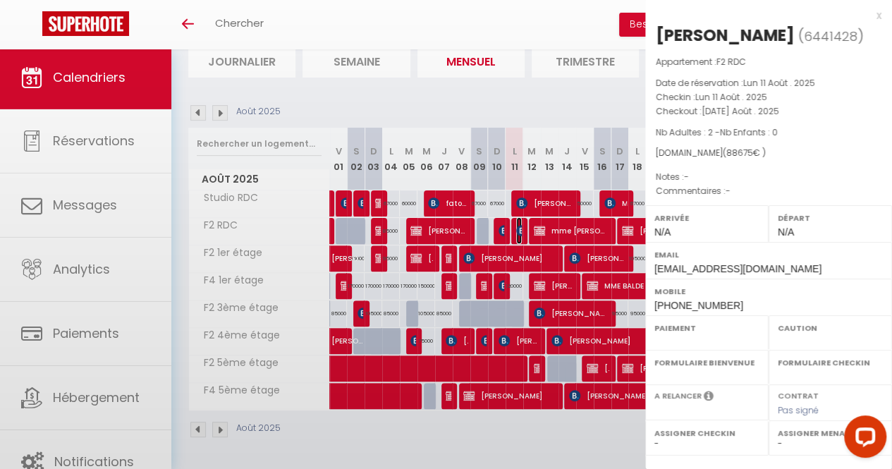
select select "OK"
select select "KO"
select select "0"
select select "1"
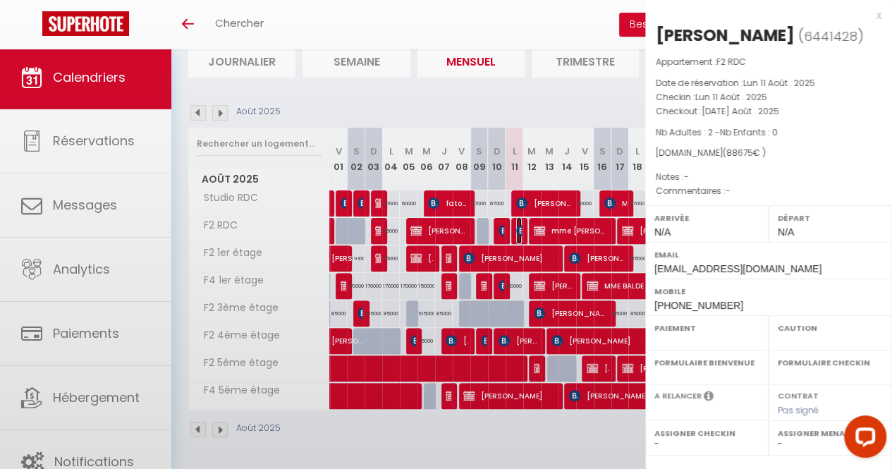
select select
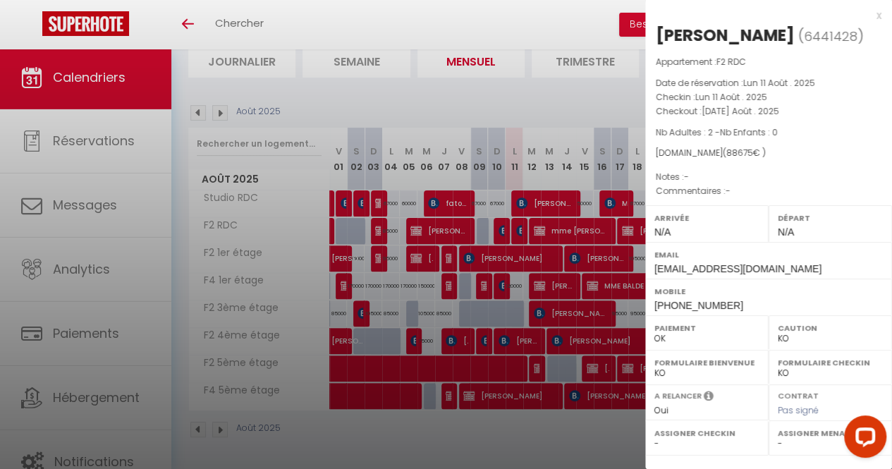
click at [613, 345] on div at bounding box center [446, 234] width 892 height 469
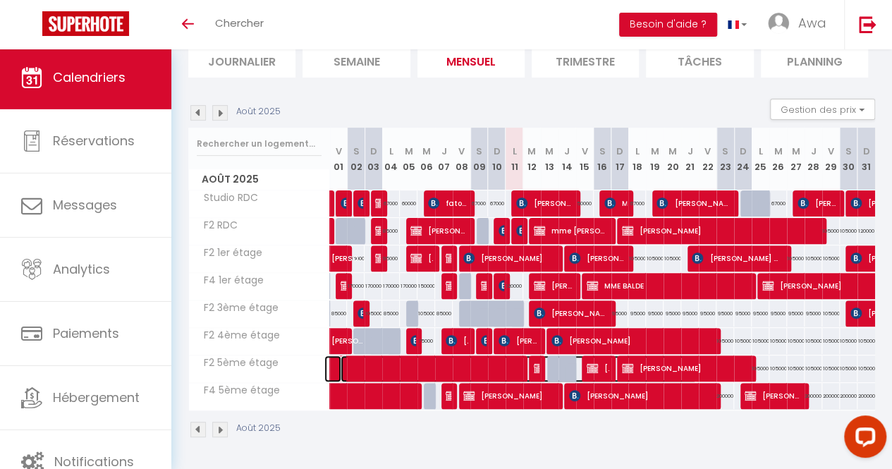
click at [537, 361] on span at bounding box center [518, 368] width 357 height 27
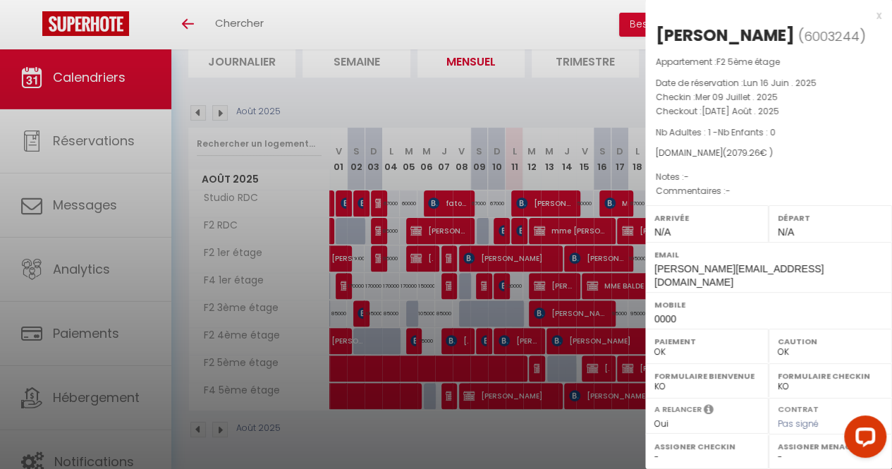
click at [549, 451] on div at bounding box center [446, 234] width 892 height 469
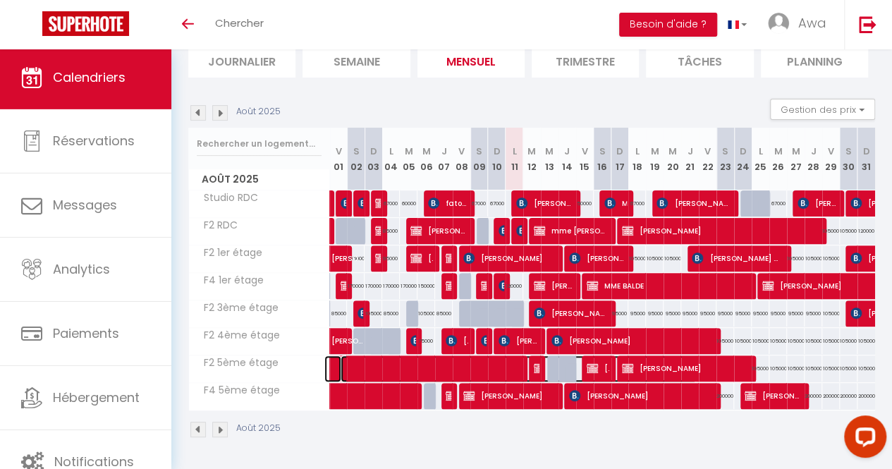
click at [522, 363] on span at bounding box center [518, 368] width 357 height 27
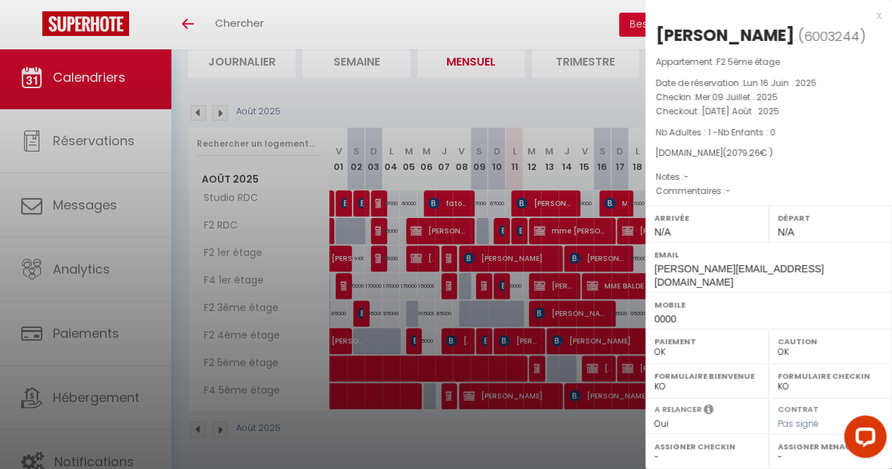
click at [552, 445] on div at bounding box center [446, 234] width 892 height 469
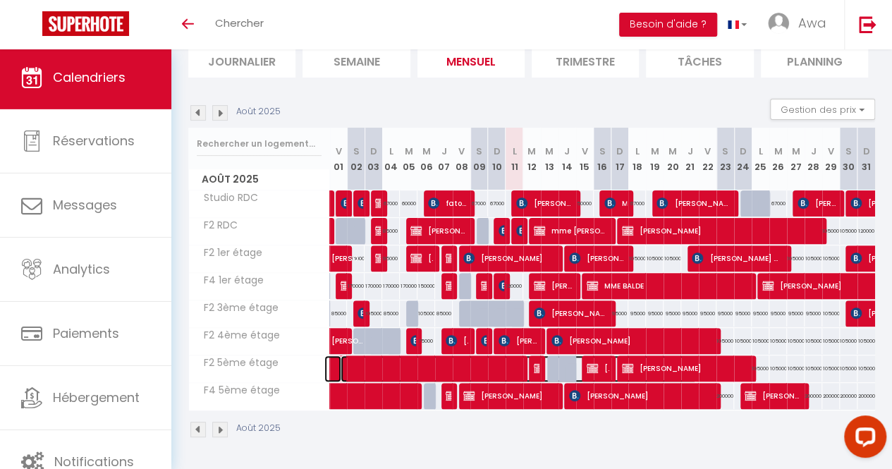
click at [536, 363] on span at bounding box center [518, 368] width 357 height 27
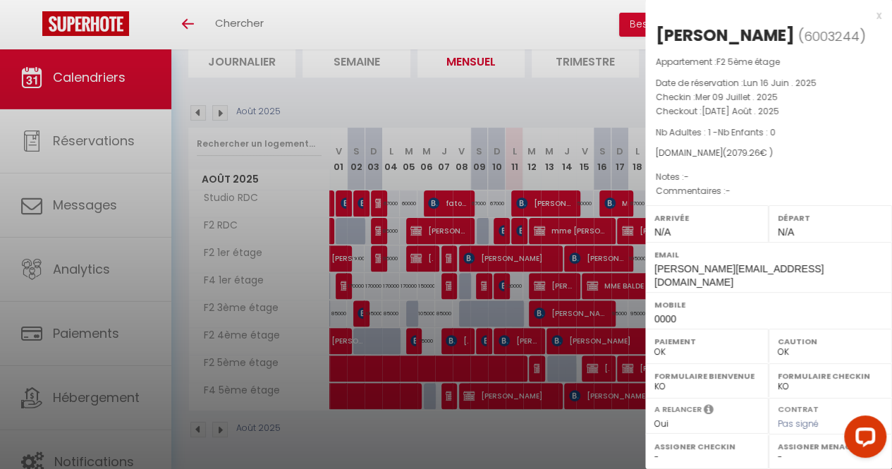
click at [541, 454] on div at bounding box center [446, 234] width 892 height 469
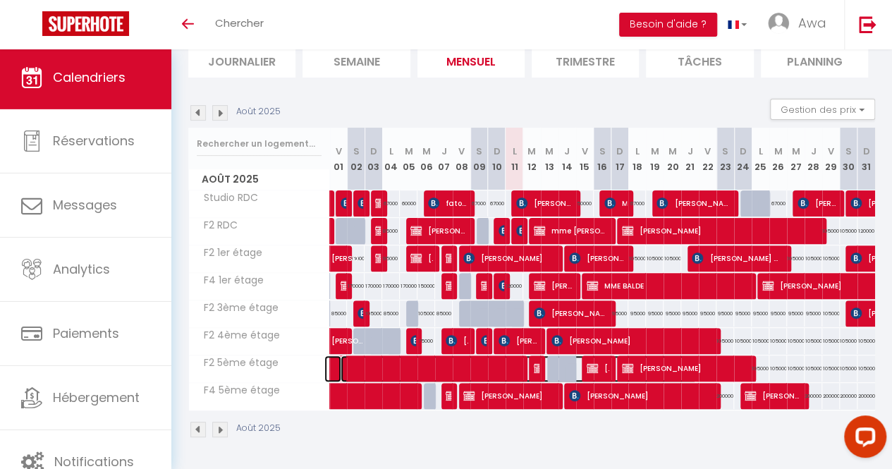
click at [541, 362] on span at bounding box center [518, 368] width 357 height 27
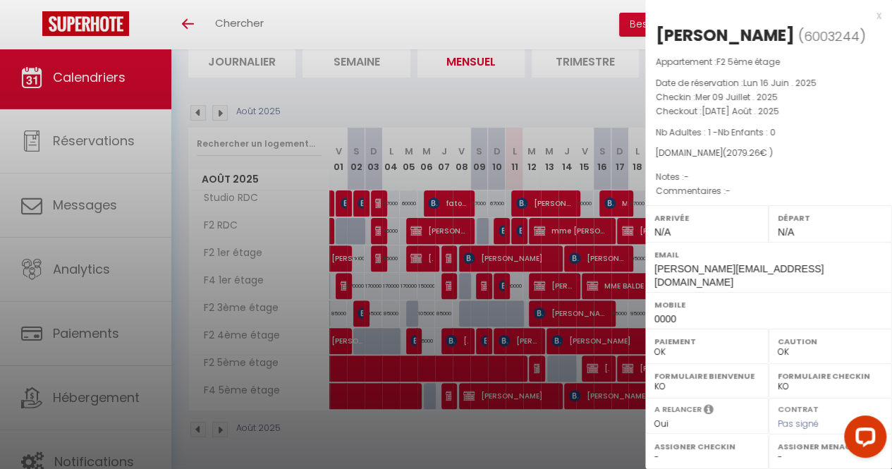
click at [551, 465] on div at bounding box center [446, 234] width 892 height 469
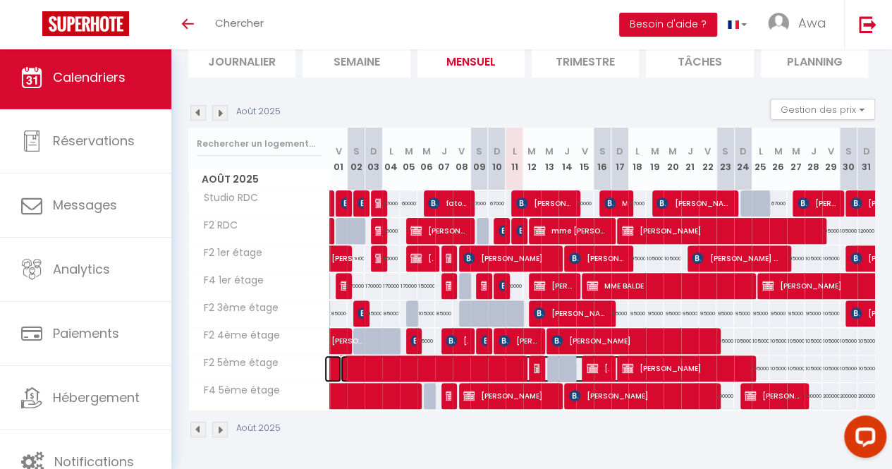
click at [545, 357] on span at bounding box center [518, 368] width 357 height 27
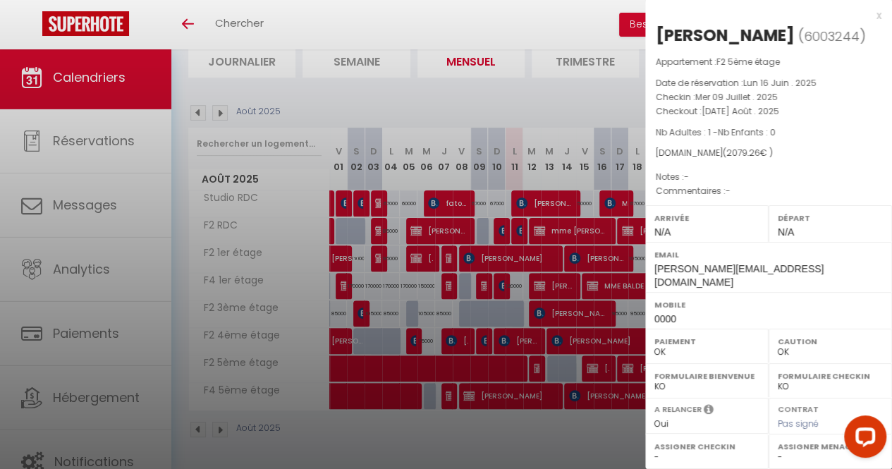
click at [550, 455] on div at bounding box center [446, 234] width 892 height 469
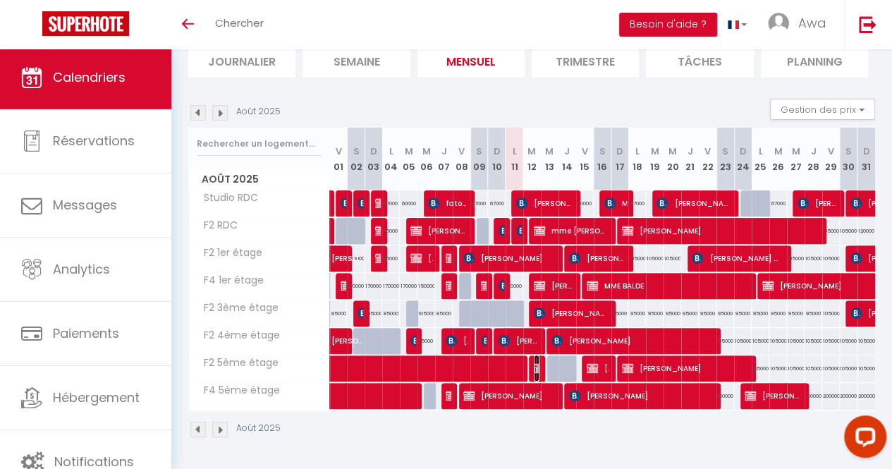
click at [534, 363] on img at bounding box center [539, 367] width 11 height 11
select select "KO"
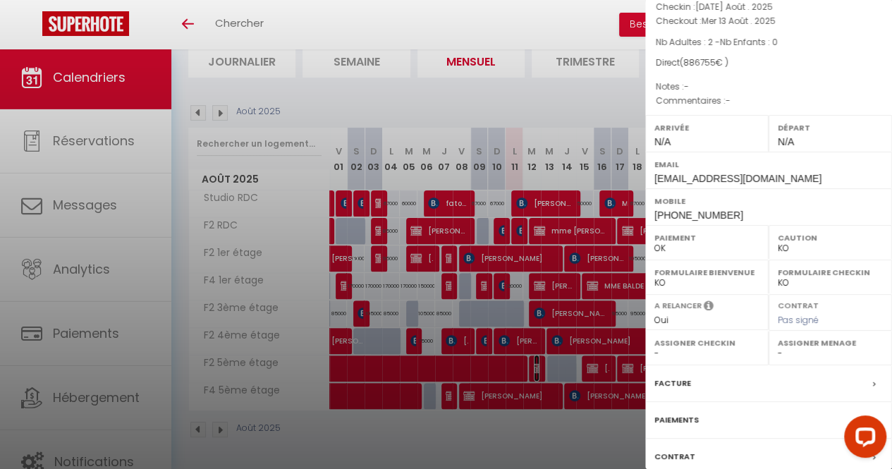
scroll to position [185, 0]
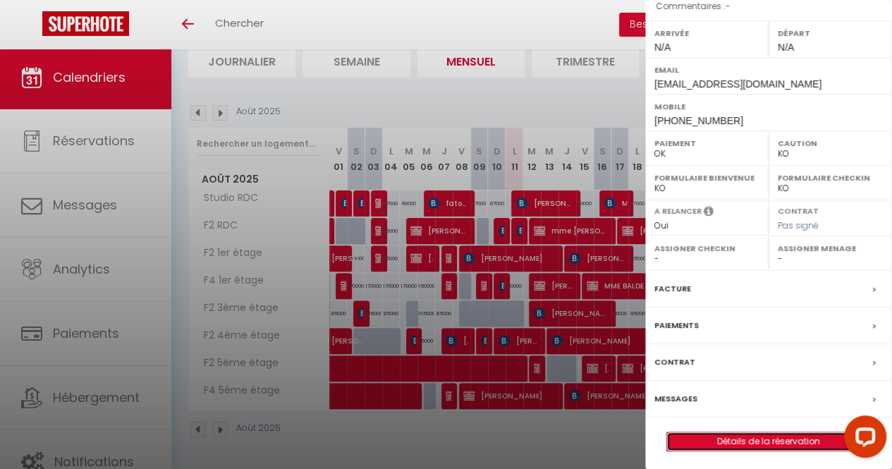
click at [775, 437] on link "Détails de la réservation" at bounding box center [768, 441] width 203 height 18
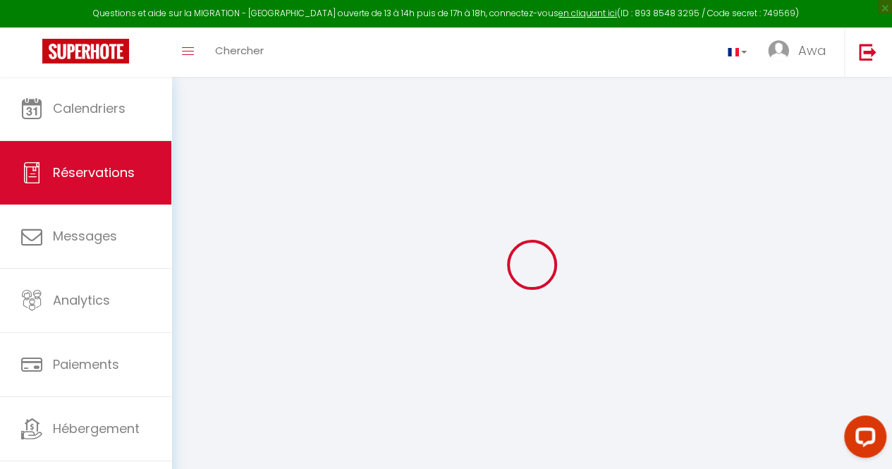
select select
checkbox input "false"
select select
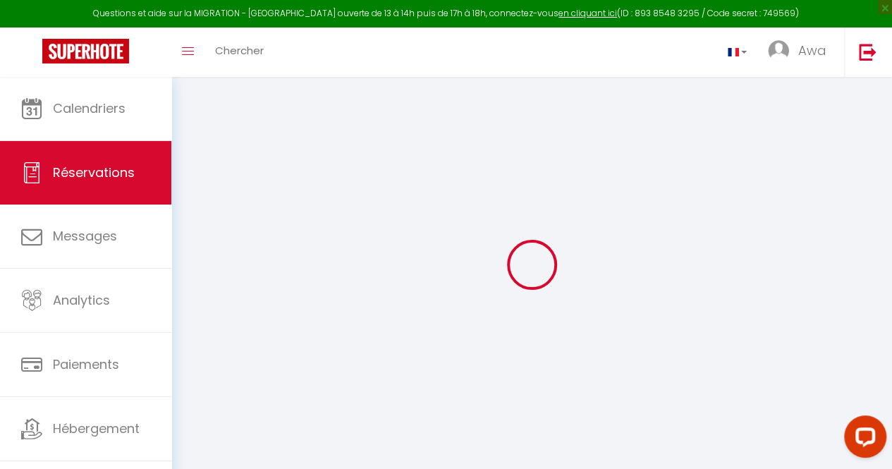
checkbox input "false"
select select
checkbox input "false"
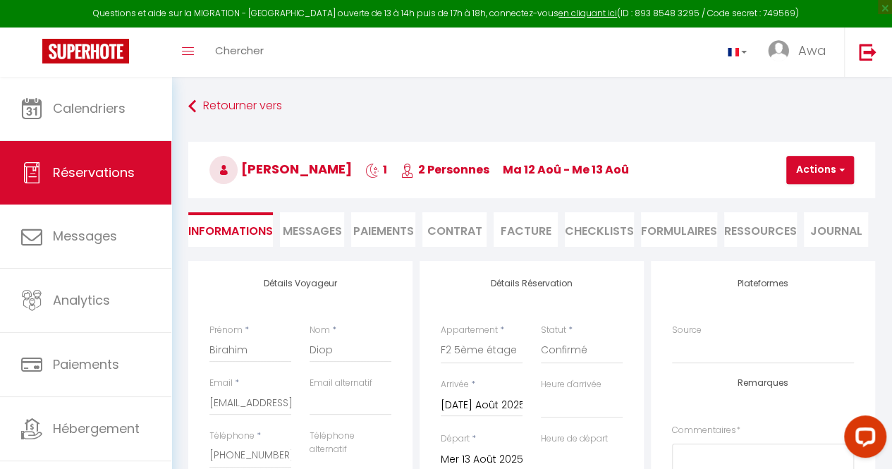
select select
checkbox input "false"
select select
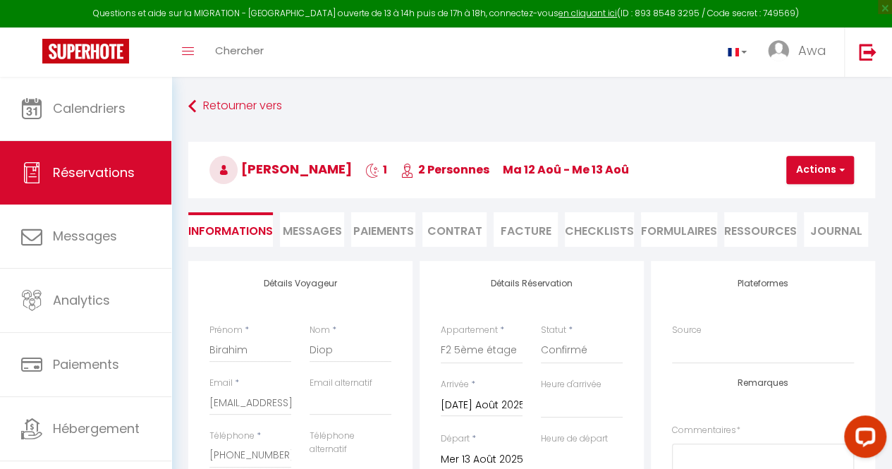
click at [522, 237] on li "Facture" at bounding box center [525, 229] width 64 height 35
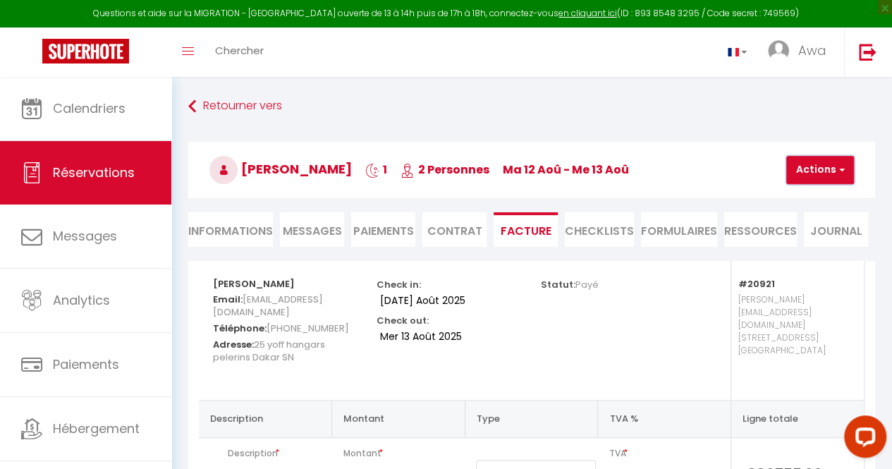
click at [830, 169] on button "Actions" at bounding box center [820, 170] width 68 height 28
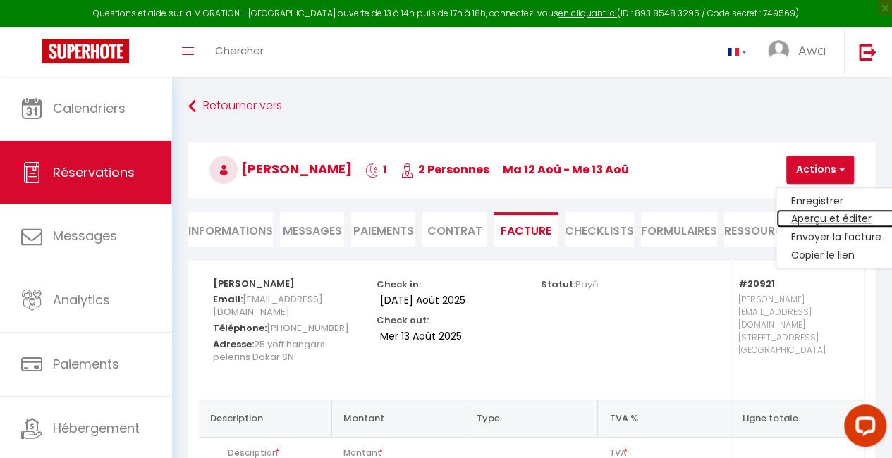
click at [837, 216] on link "Aperçu et éditer" at bounding box center [835, 219] width 118 height 18
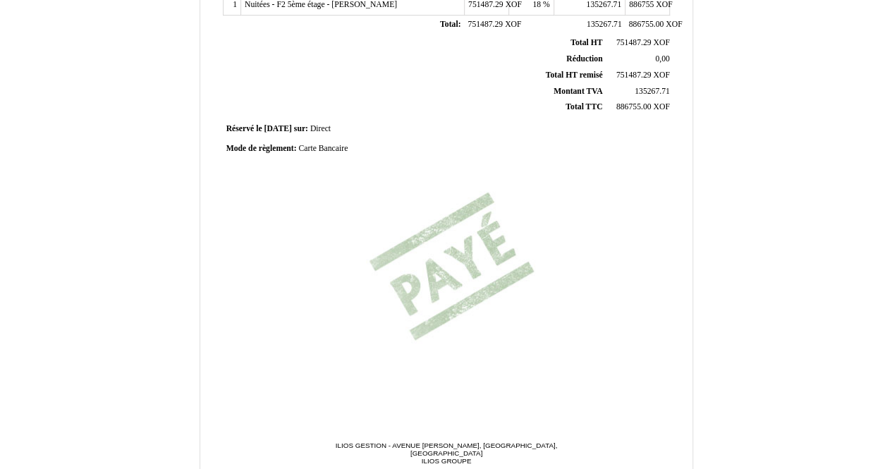
scroll to position [381, 0]
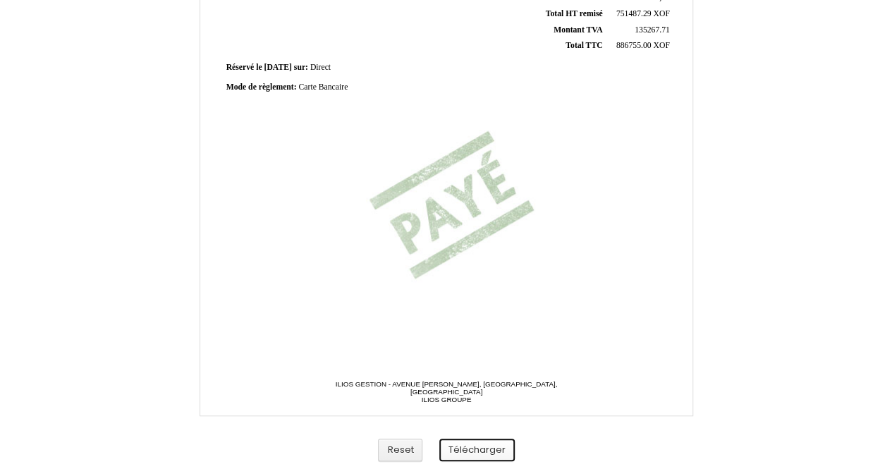
click at [482, 448] on button "Télécharger" at bounding box center [476, 449] width 75 height 23
